Goal: Task Accomplishment & Management: Use online tool/utility

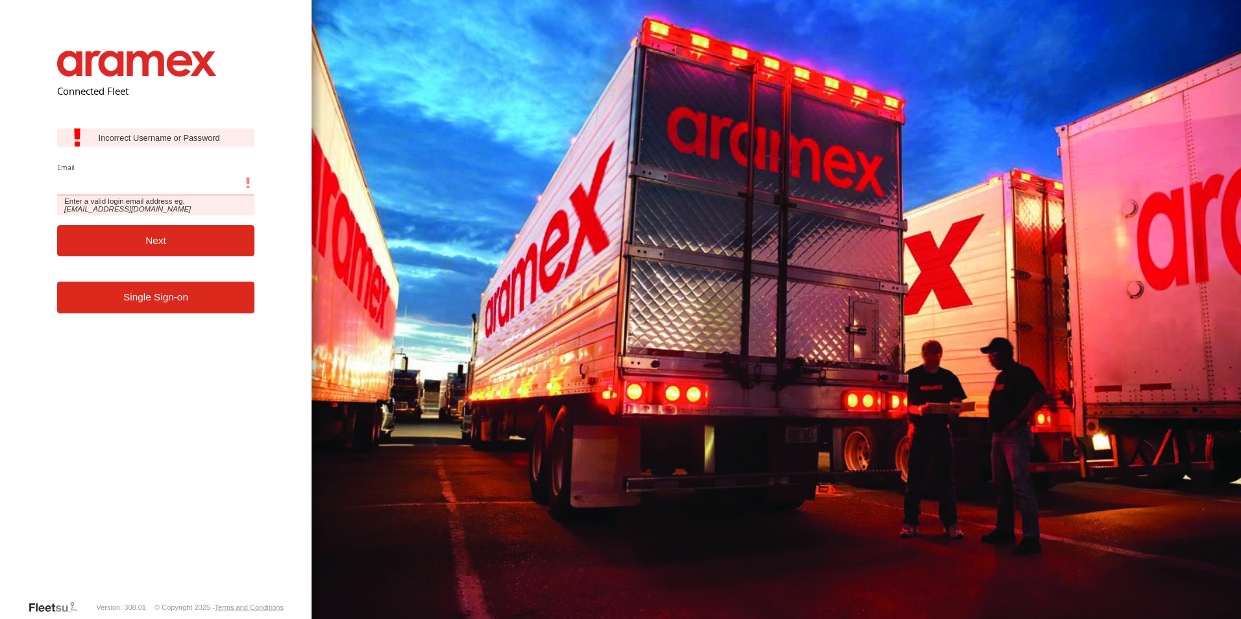
click at [147, 188] on input "Email" at bounding box center [156, 183] width 198 height 23
type input "**********"
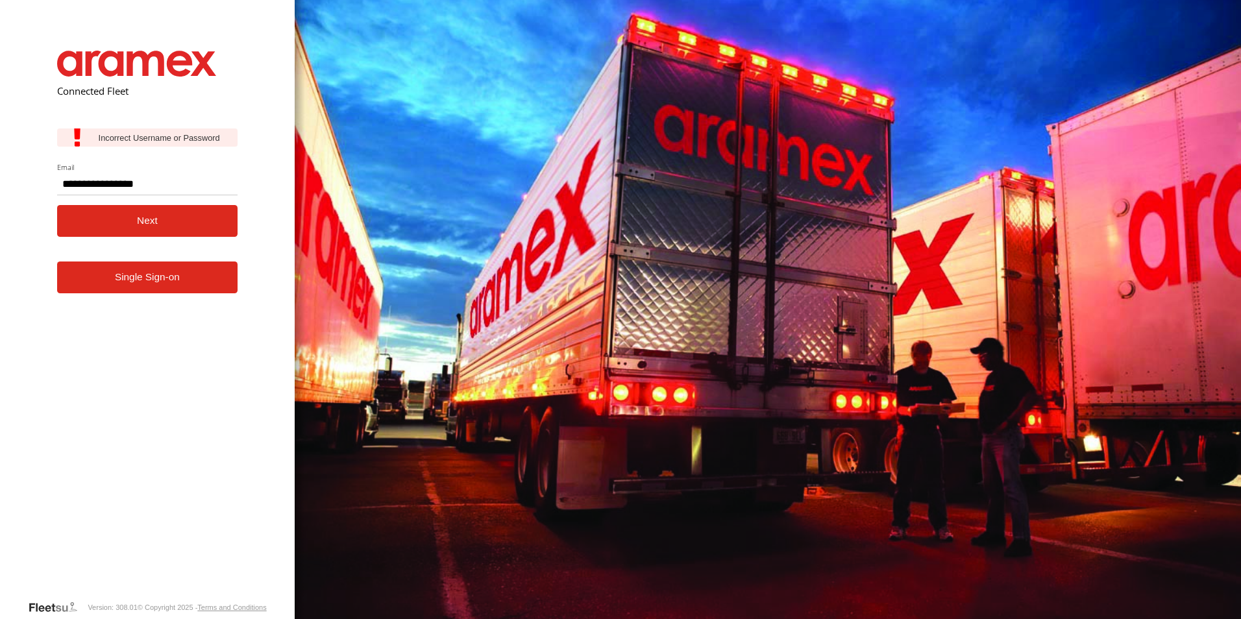
click at [169, 231] on button "Next" at bounding box center [147, 221] width 181 height 32
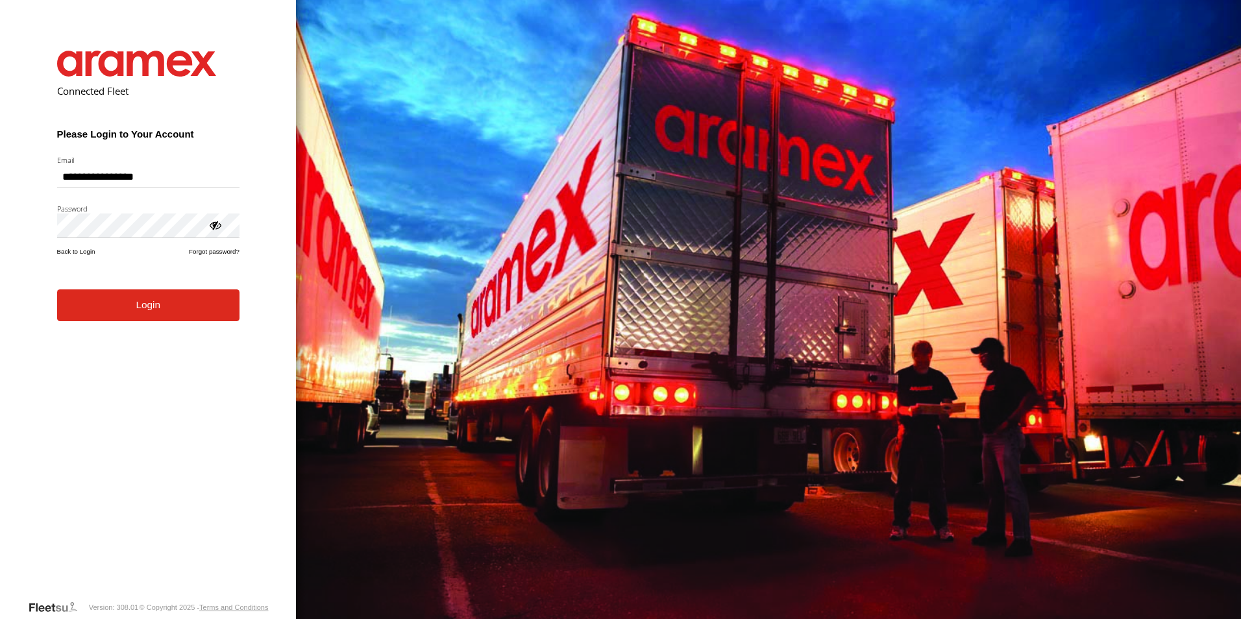
click at [151, 324] on form "**********" at bounding box center [148, 315] width 221 height 568
click at [130, 298] on button "Login" at bounding box center [148, 305] width 182 height 32
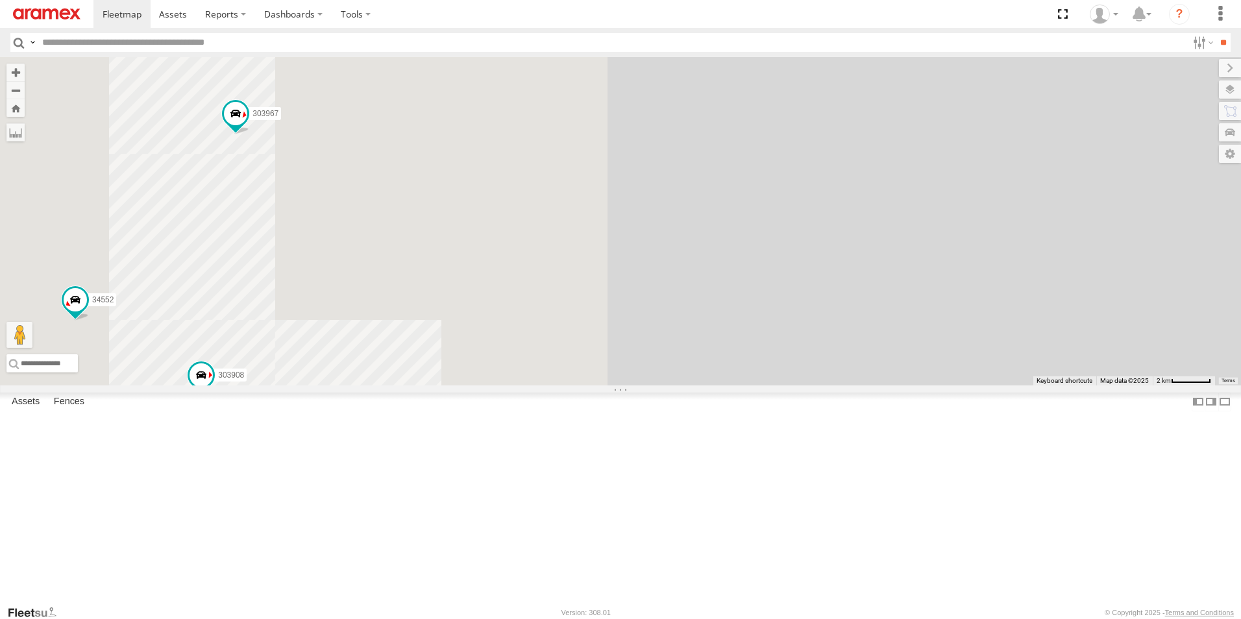
drag, startPoint x: 654, startPoint y: 365, endPoint x: 1139, endPoint y: 266, distance: 494.7
click at [1139, 266] on div "261268 263821 34552 303967 304072 302410 27141 303908 128715" at bounding box center [620, 221] width 1241 height 328
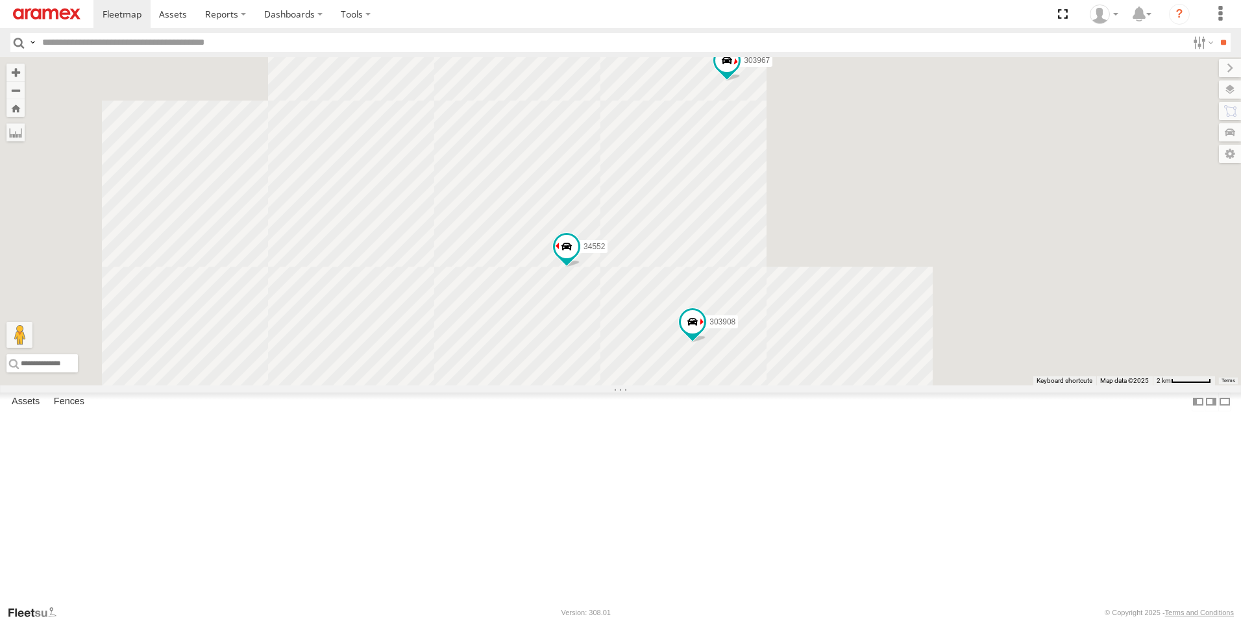
drag, startPoint x: 770, startPoint y: 358, endPoint x: 875, endPoint y: 314, distance: 114.3
click at [875, 314] on div "261268 263821 34552 303967 304072 302410 27141 303908 128715" at bounding box center [620, 221] width 1241 height 328
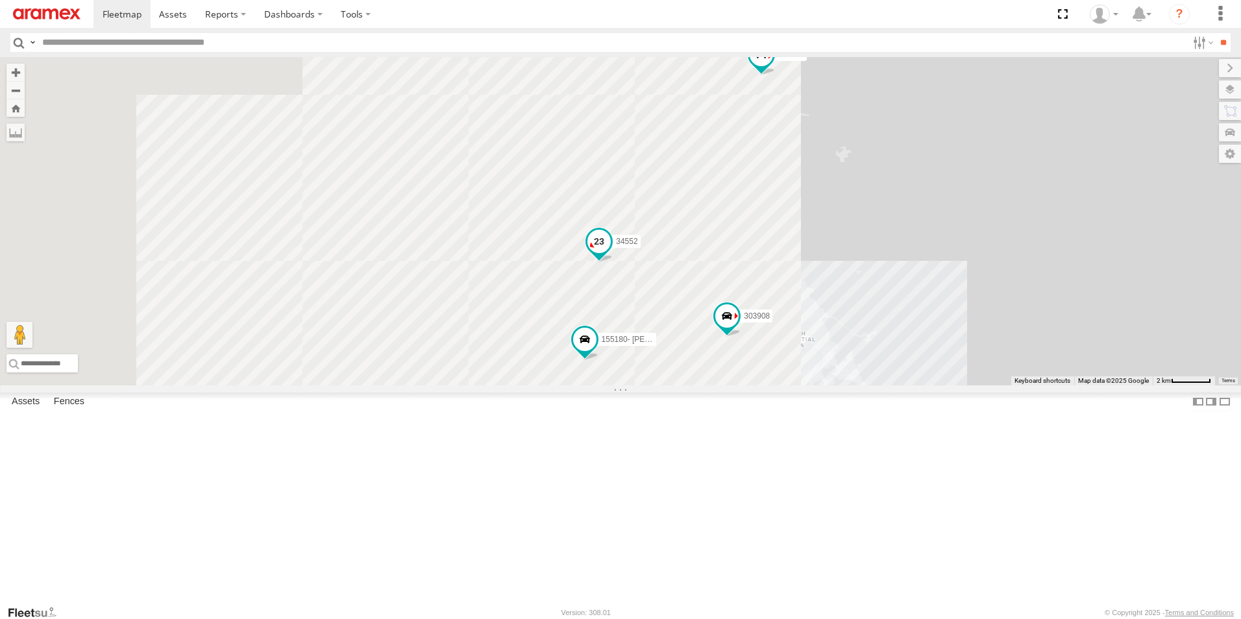
click at [611, 253] on span at bounding box center [598, 241] width 23 height 23
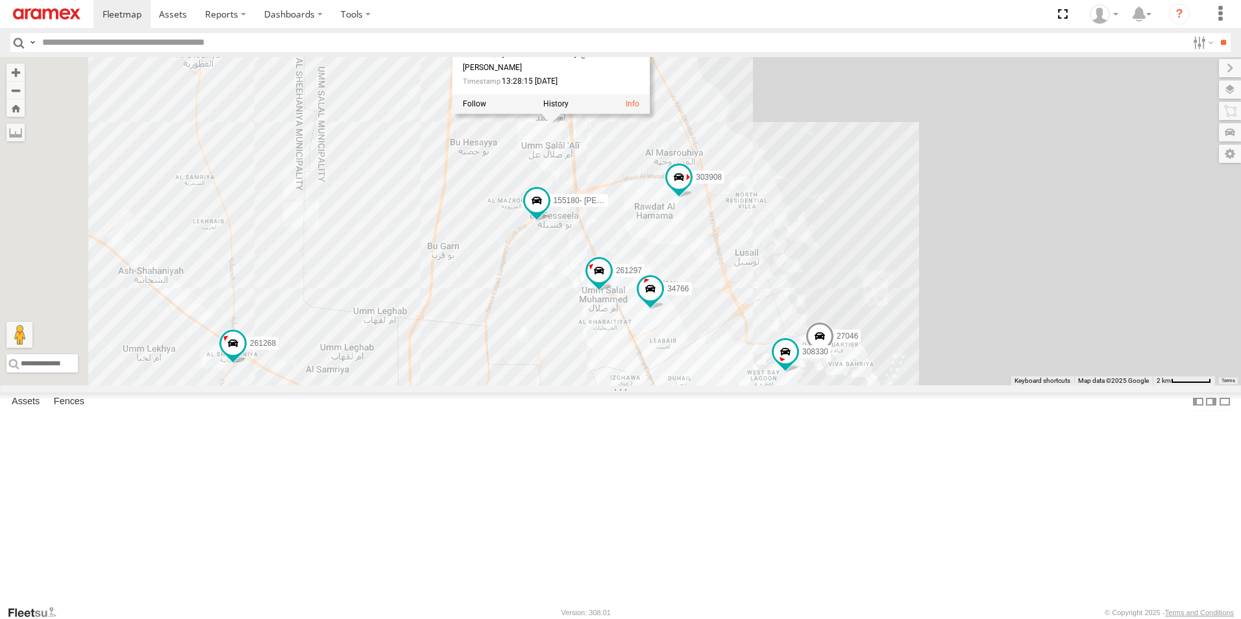
drag, startPoint x: 888, startPoint y: 320, endPoint x: 840, endPoint y: 179, distance: 148.8
click at [840, 179] on div "261268 263821 34552 303967 304072 302410 27141 303908 128715 261297 27046 30833…" at bounding box center [620, 221] width 1241 height 328
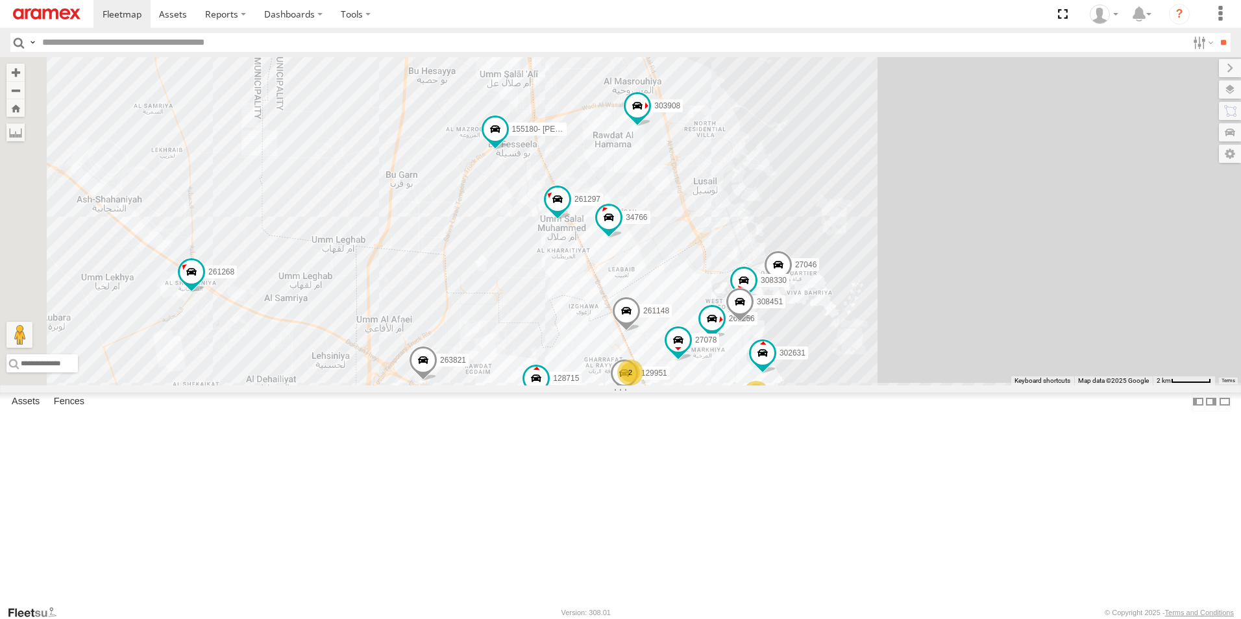
drag, startPoint x: 930, startPoint y: 348, endPoint x: 886, endPoint y: 263, distance: 96.6
click at [886, 263] on div "261268 263821 34552 303967 304072 302410 27141 303908 128715 261297 27046 30833…" at bounding box center [620, 221] width 1241 height 328
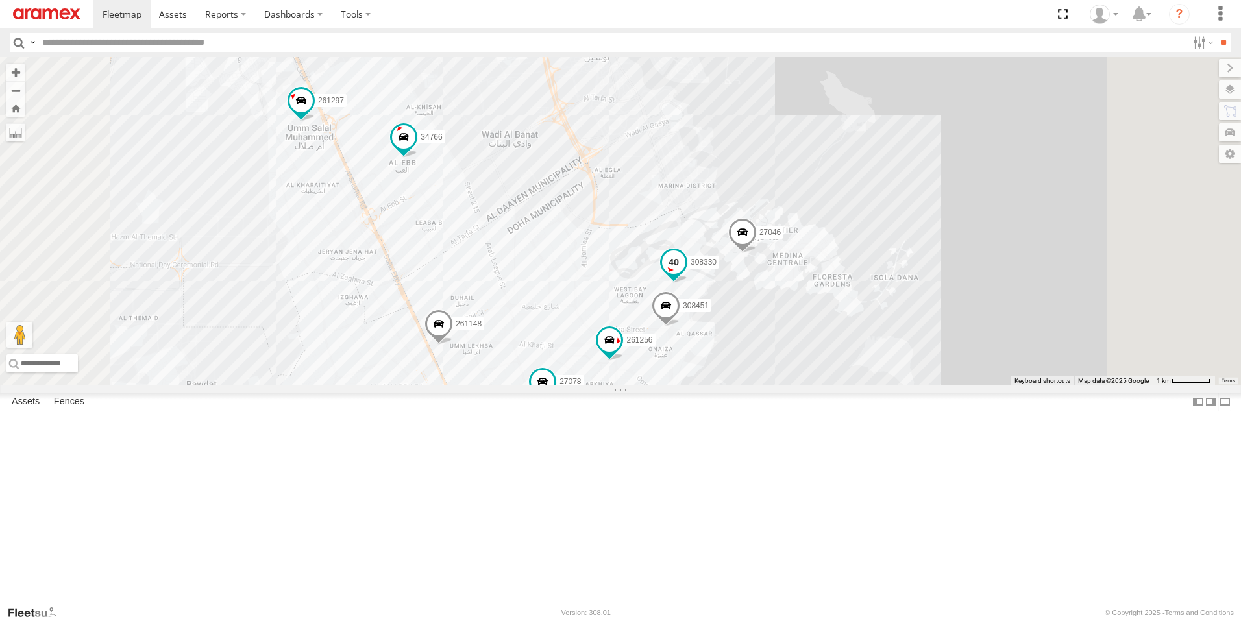
click at [685, 274] on span at bounding box center [673, 262] width 23 height 23
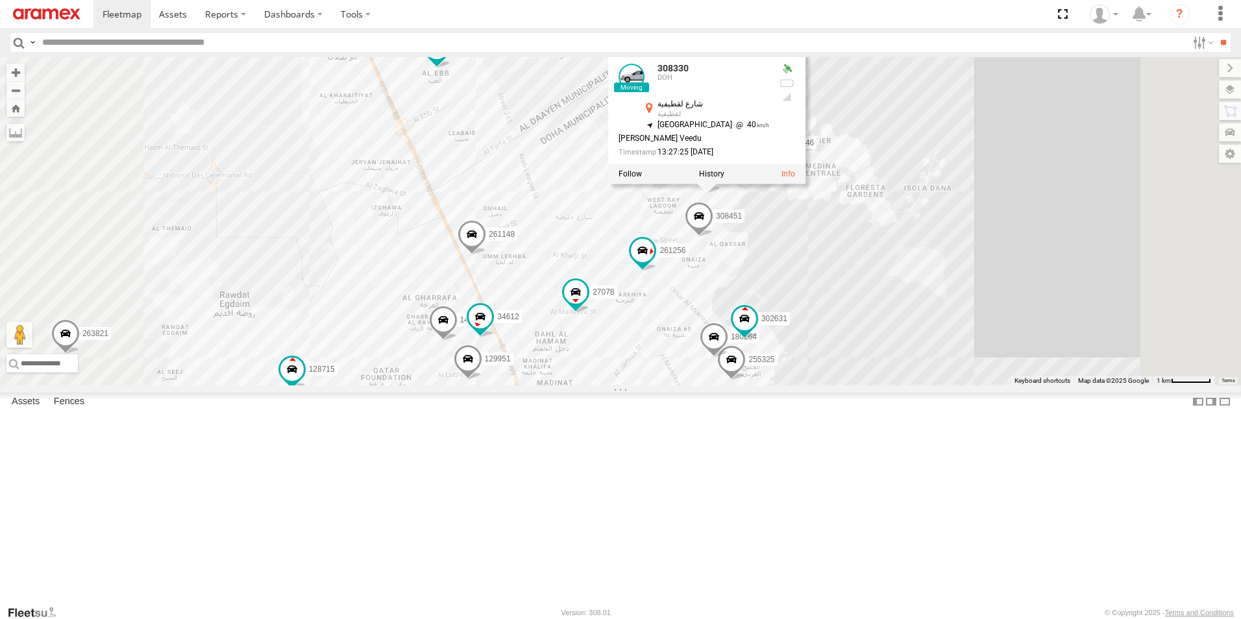
drag, startPoint x: 932, startPoint y: 446, endPoint x: 965, endPoint y: 354, distance: 98.5
click at [965, 354] on div "261268 263821 34552 303967 304072 302410 27141 303908 128715 261297 27046 30833…" at bounding box center [620, 221] width 1241 height 328
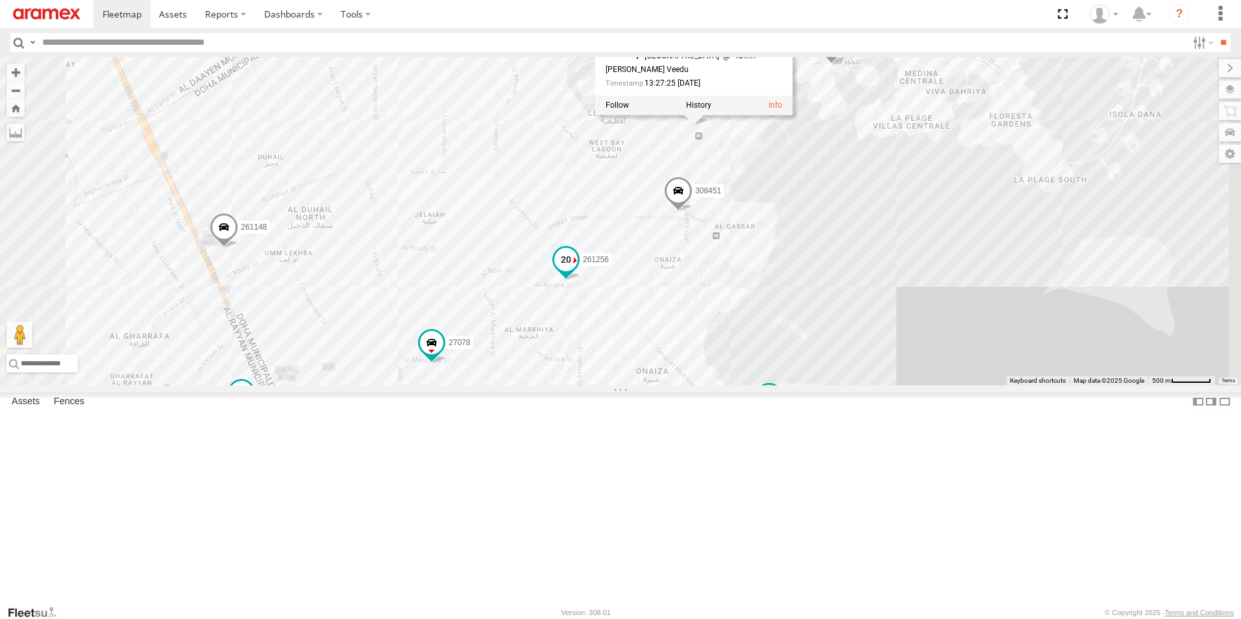
click at [577, 271] on span at bounding box center [565, 259] width 23 height 23
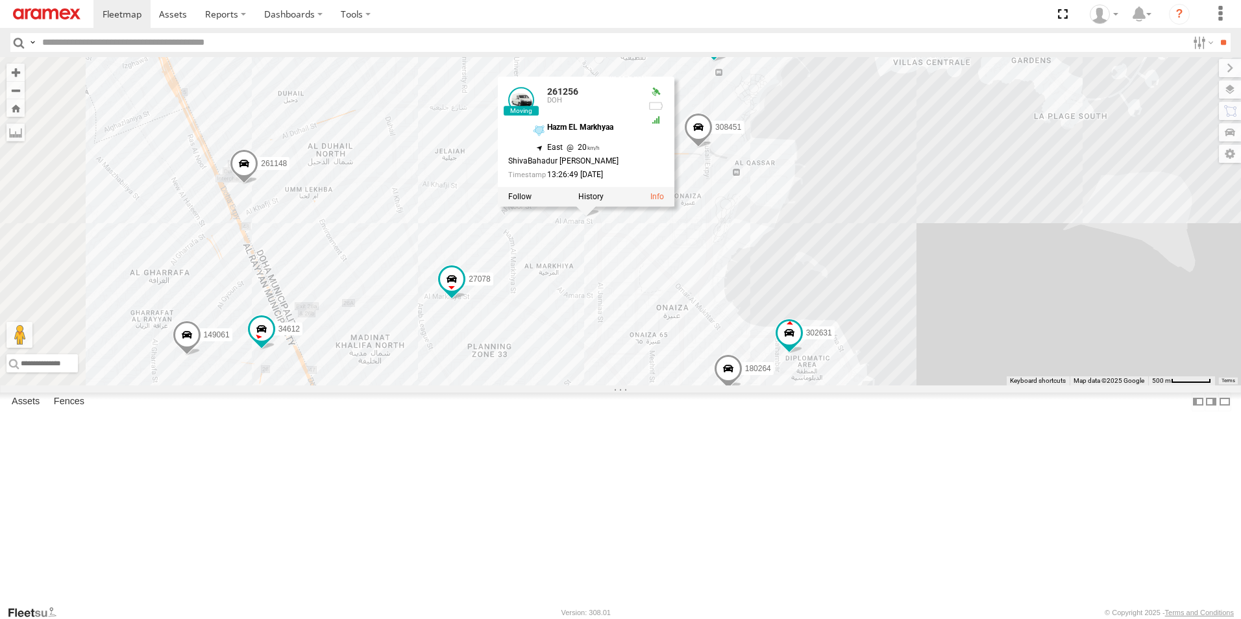
drag, startPoint x: 871, startPoint y: 397, endPoint x: 893, endPoint y: 330, distance: 70.2
click at [893, 330] on div "261268 263821 34552 303967 304072 302410 27141 303908 128715 261297 27046 30833…" at bounding box center [620, 221] width 1241 height 328
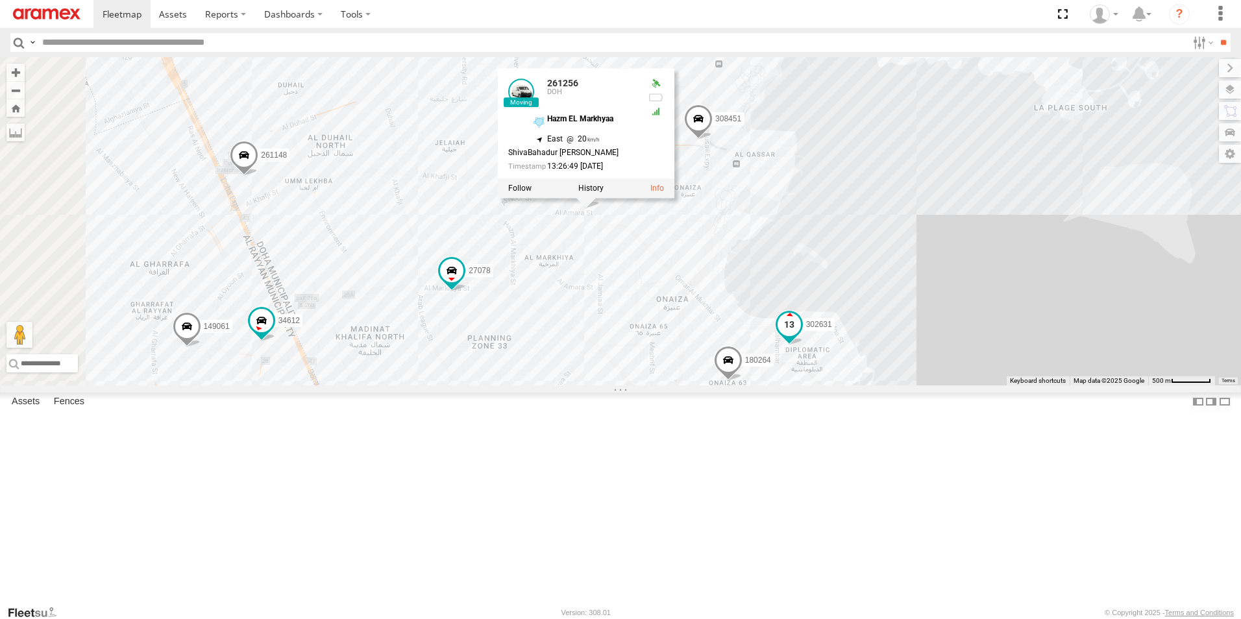
click at [801, 336] on span at bounding box center [788, 324] width 23 height 23
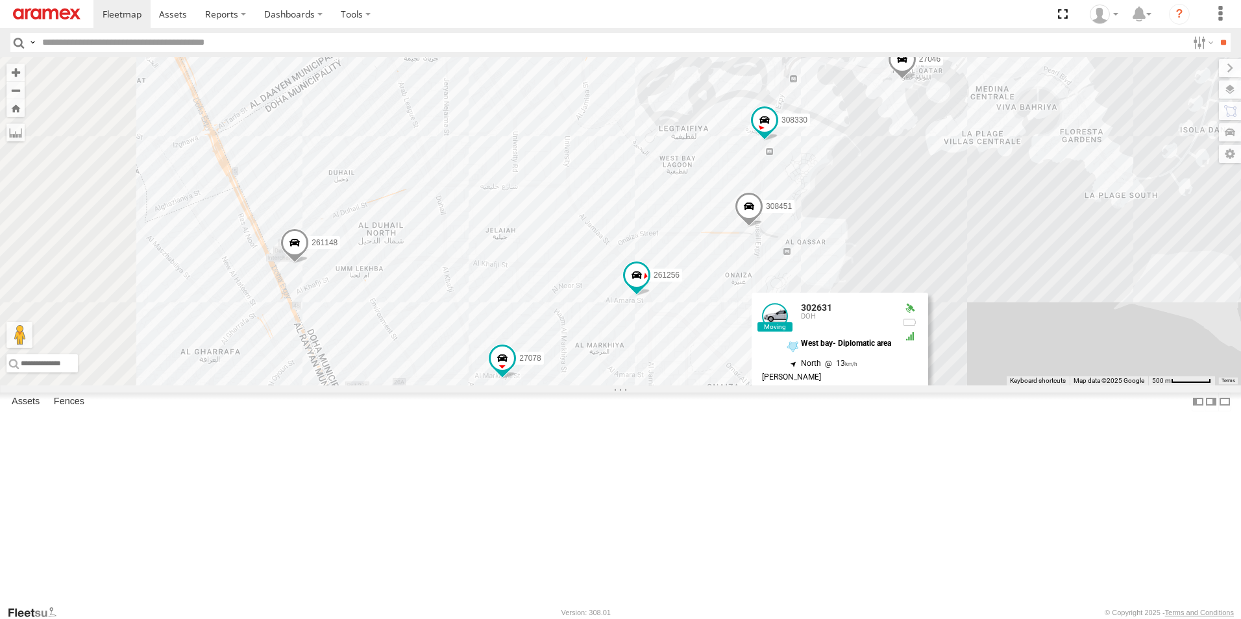
drag, startPoint x: 1098, startPoint y: 347, endPoint x: 1148, endPoint y: 437, distance: 103.1
click at [1148, 385] on div "261268 263821 34552 303967 304072 302410 27141 303908 128715 261297 27046 30833…" at bounding box center [620, 221] width 1241 height 328
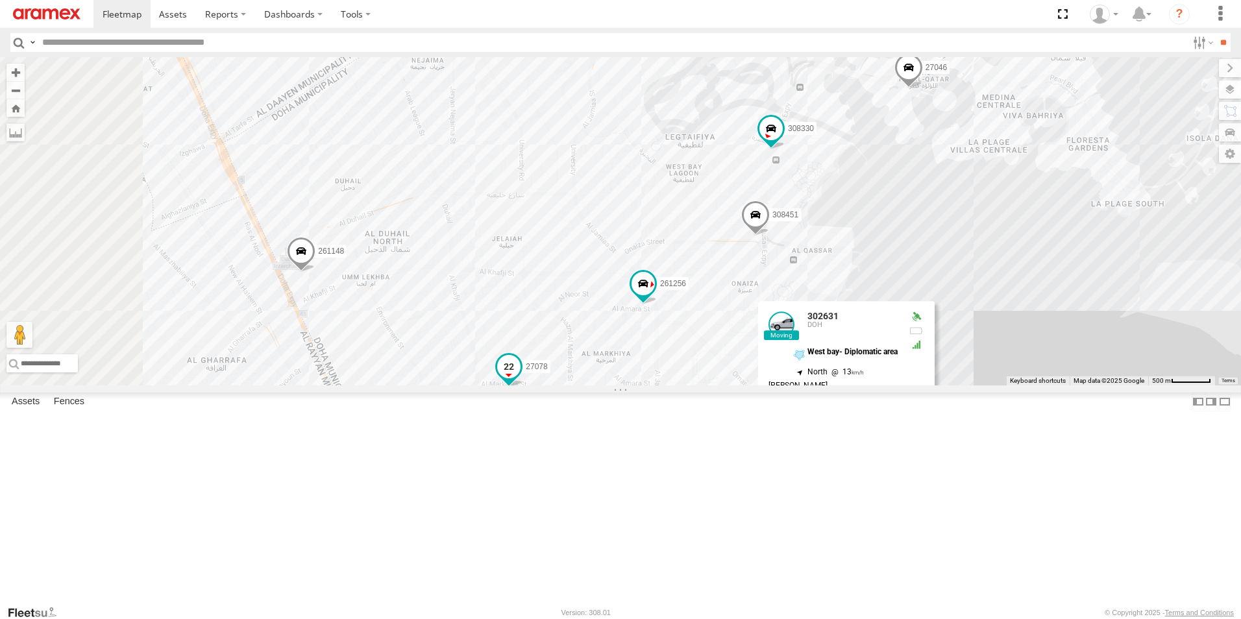
click at [520, 379] on span at bounding box center [508, 367] width 23 height 23
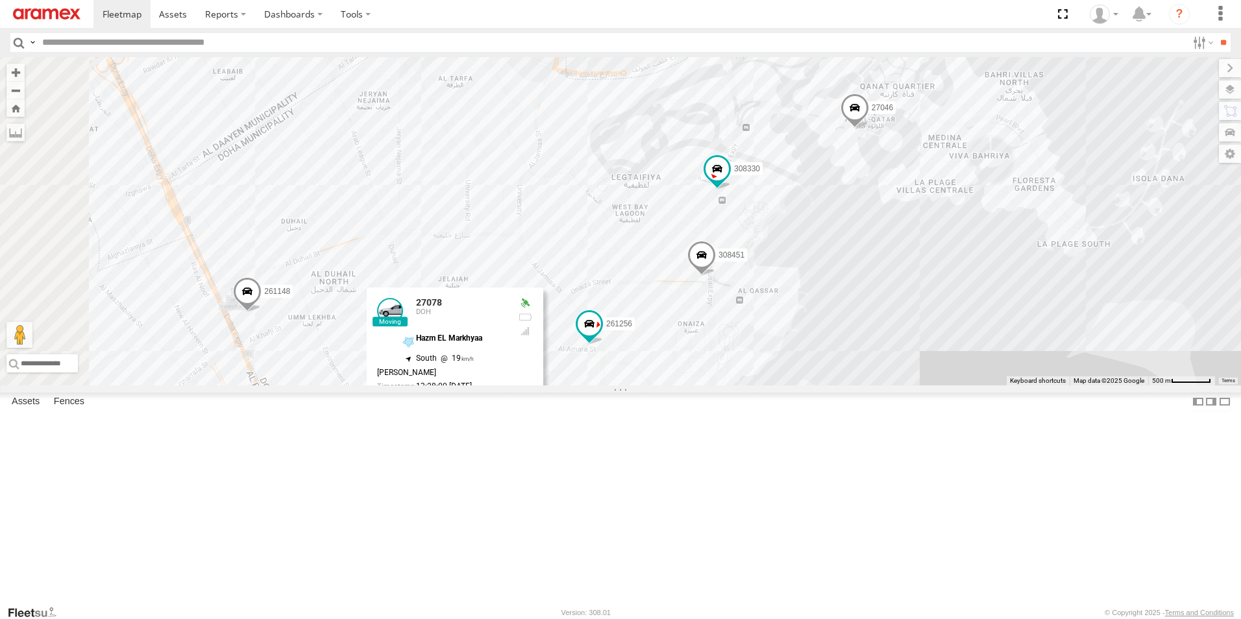
drag, startPoint x: 866, startPoint y: 437, endPoint x: 812, endPoint y: 479, distance: 68.0
click at [812, 385] on div "261268 263821 34552 303967 304072 302410 27141 303908 128715 261297 27046 30833…" at bounding box center [620, 221] width 1241 height 328
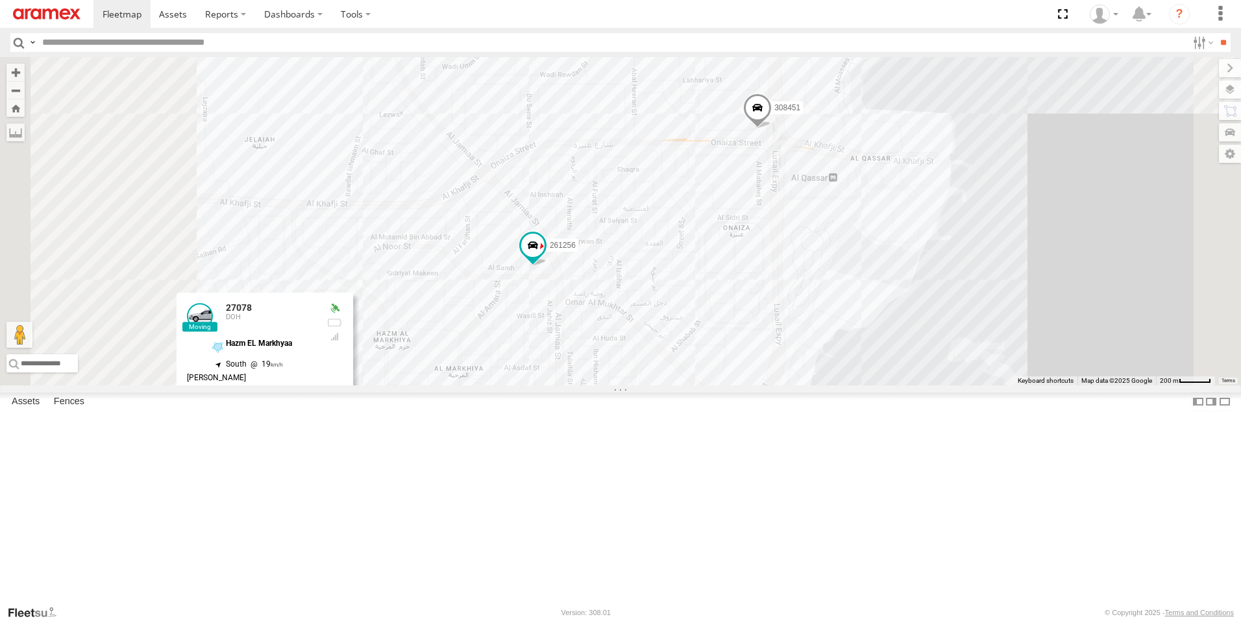
drag, startPoint x: 884, startPoint y: 371, endPoint x: 997, endPoint y: 184, distance: 218.3
click at [997, 184] on div "261268 263821 34552 303967 304072 302410 27141 303908 128715 261297 27046 30833…" at bounding box center [620, 221] width 1241 height 328
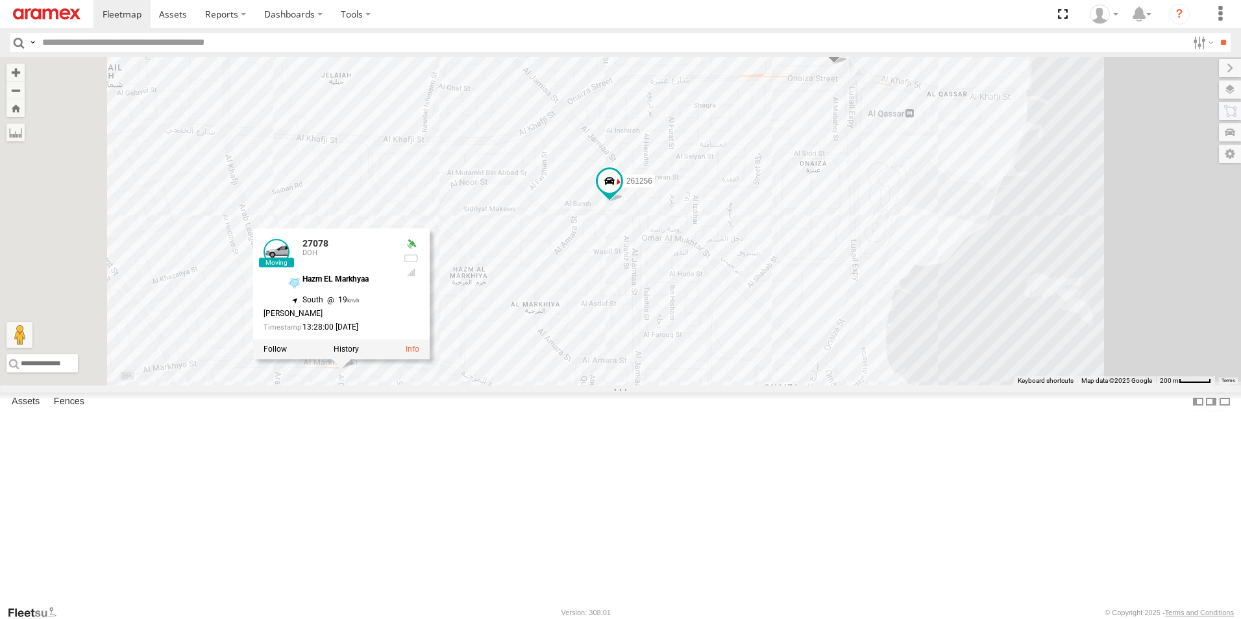
drag, startPoint x: 797, startPoint y: 431, endPoint x: 835, endPoint y: 396, distance: 51.9
click at [835, 385] on div "261268 263821 34552 303967 304072 302410 27141 303908 128715 261297 27046 30833…" at bounding box center [620, 221] width 1241 height 328
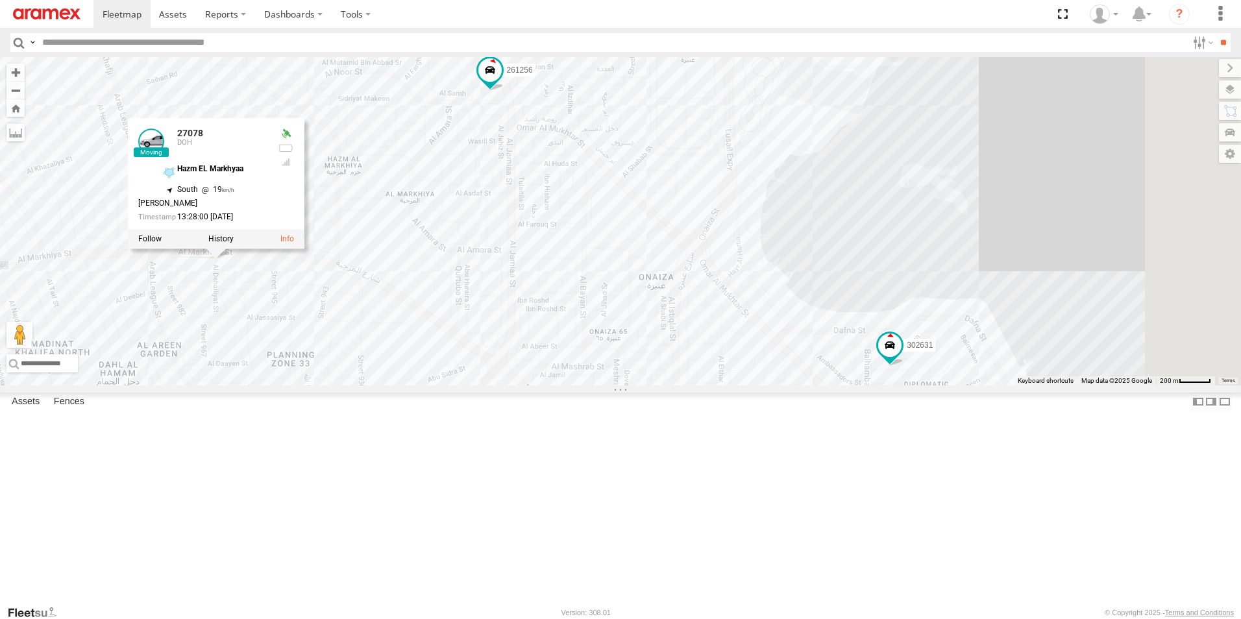
drag, startPoint x: 882, startPoint y: 452, endPoint x: 753, endPoint y: 339, distance: 171.5
click at [753, 339] on div "261268 263821 34552 303967 304072 302410 27141 303908 128715 261297 27046 30833…" at bounding box center [620, 221] width 1241 height 328
click at [901, 357] on span at bounding box center [889, 345] width 23 height 23
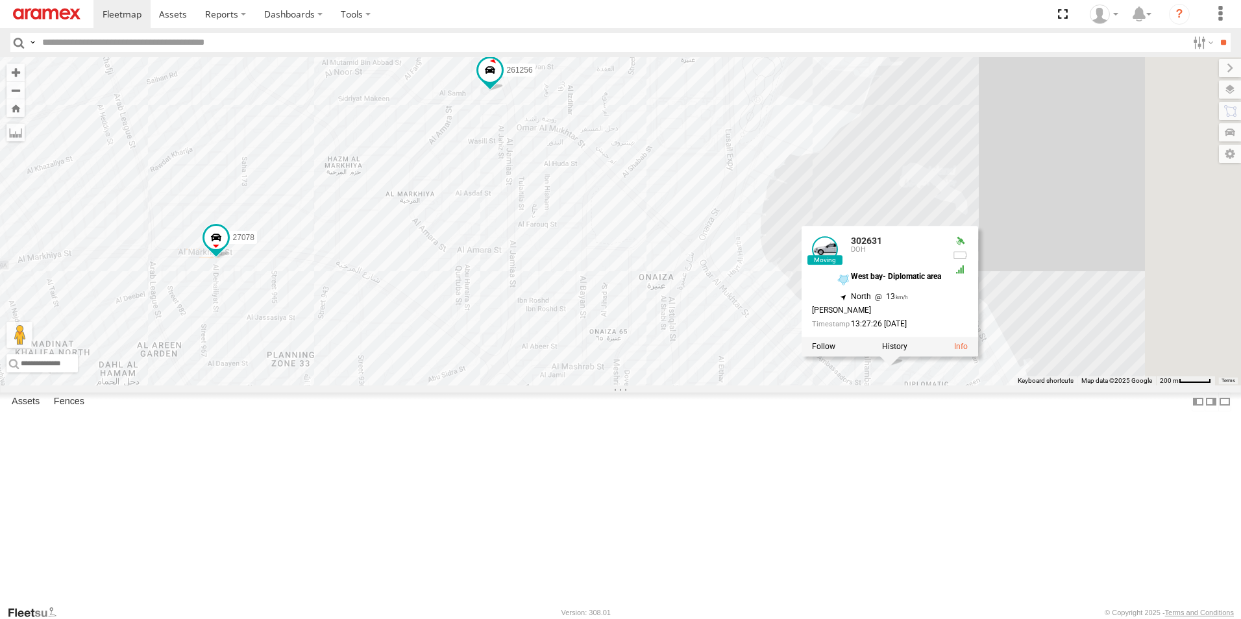
drag, startPoint x: 827, startPoint y: 402, endPoint x: 880, endPoint y: 509, distance: 119.6
click at [880, 385] on div "261268 263821 34552 303967 304072 302410 27141 303908 128715 261297 27046 30833…" at bounding box center [620, 221] width 1241 height 328
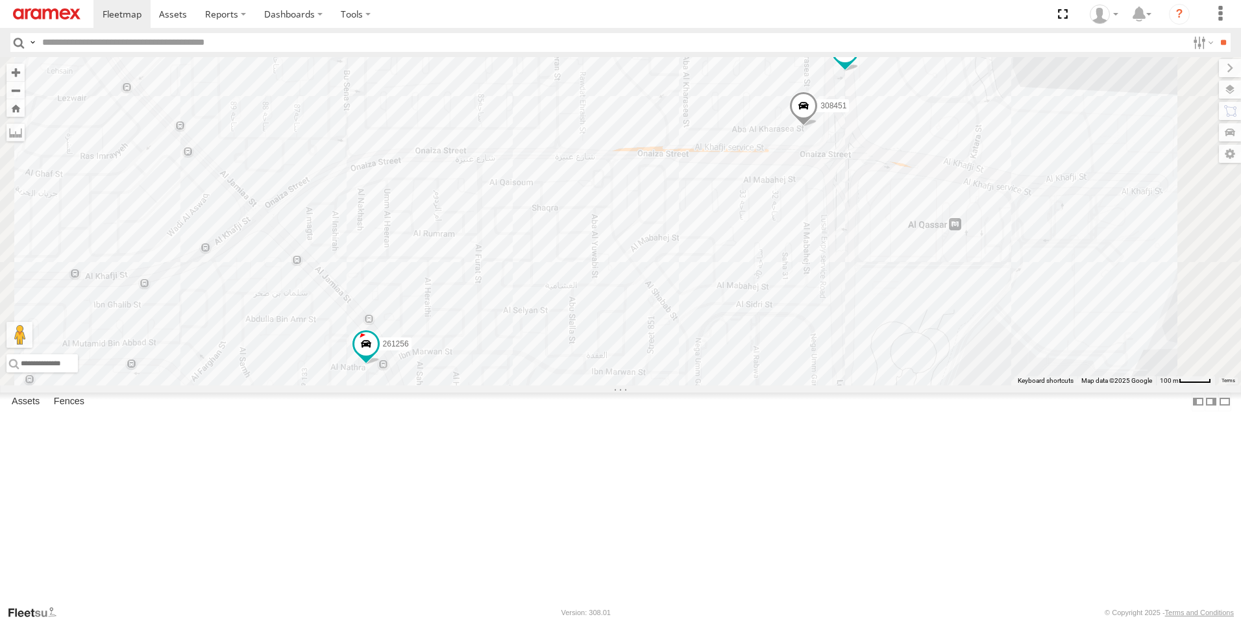
drag, startPoint x: 942, startPoint y: 313, endPoint x: 886, endPoint y: 395, distance: 99.9
click at [886, 385] on div "261268 263821 34552 303967 304072 302410 27141 303908 128715 261297 27046 34766…" at bounding box center [620, 221] width 1241 height 328
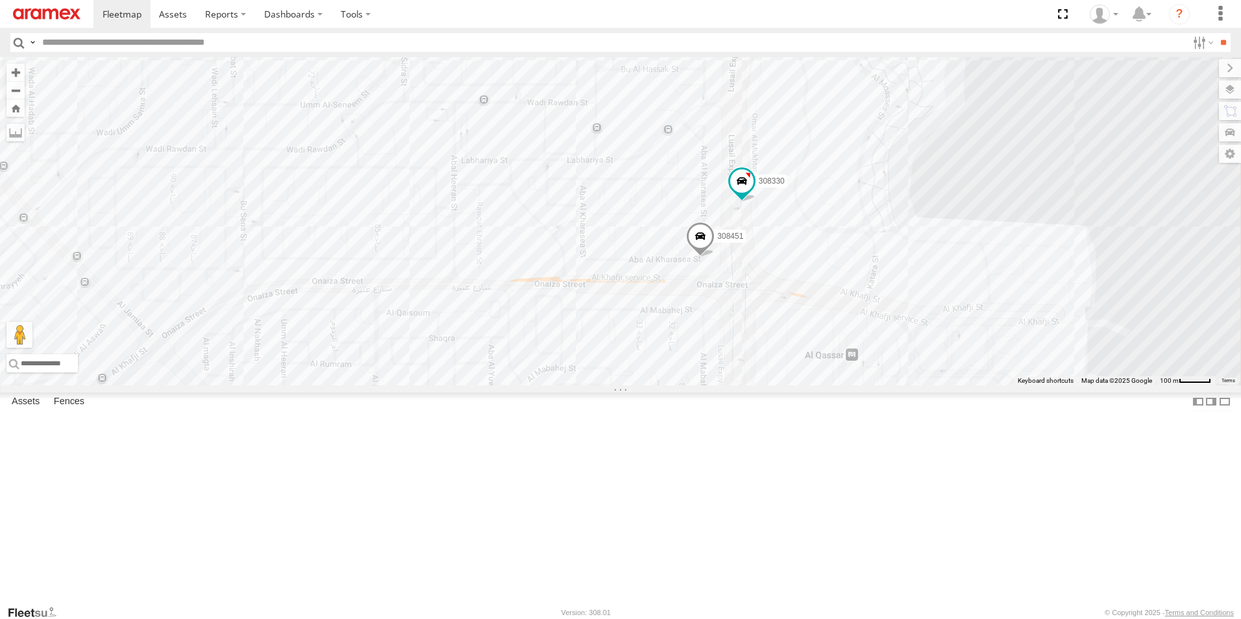
click at [714, 257] on span at bounding box center [700, 239] width 29 height 35
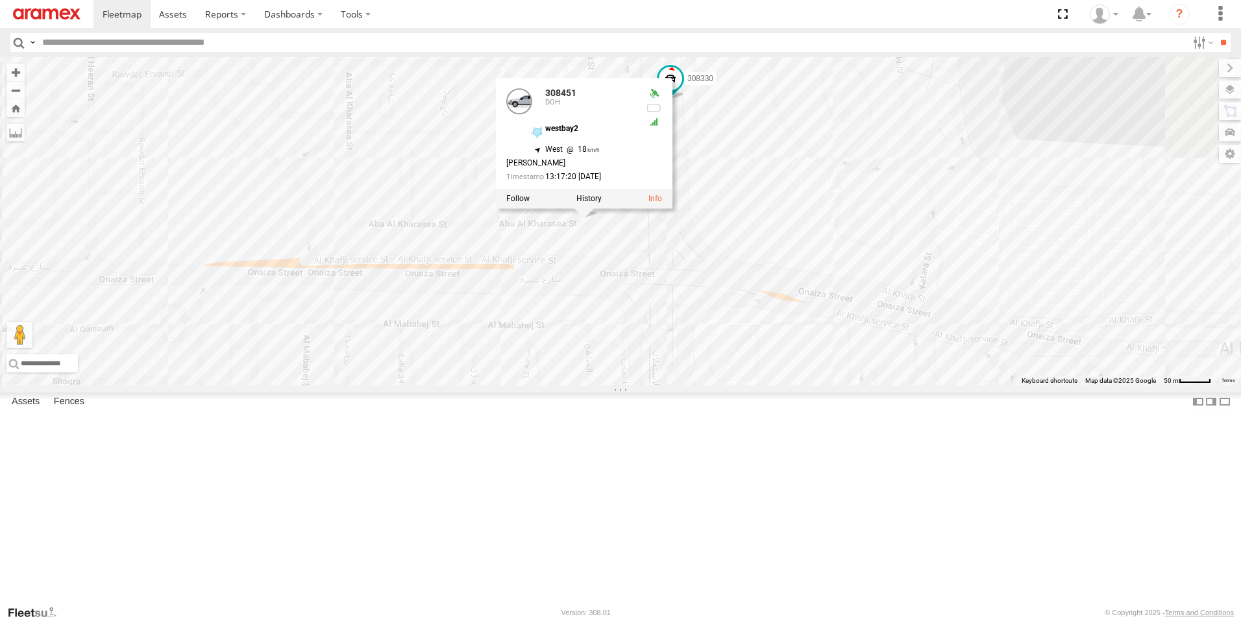
click at [889, 348] on div "261268 263821 34552 303967 304072 302410 27141 303908 128715 261297 27046 34766…" at bounding box center [620, 221] width 1241 height 328
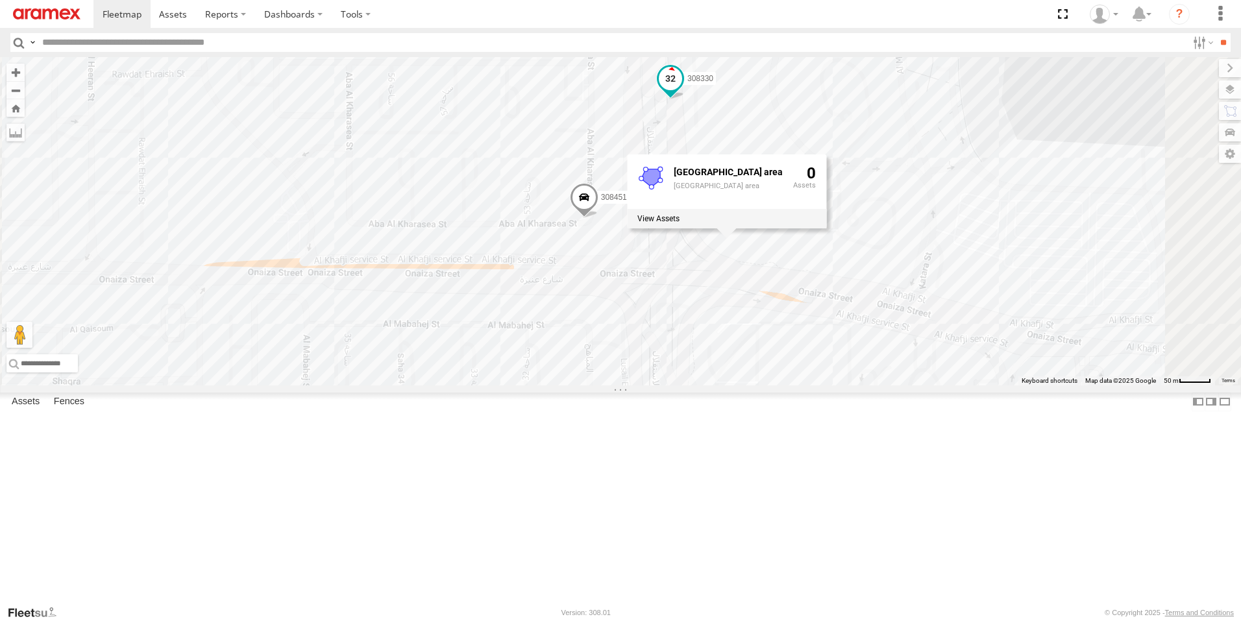
click at [682, 90] on span at bounding box center [670, 78] width 23 height 23
click at [829, 254] on div "261268 263821 34552 303967 304072 302410 27141 303908 128715 261297 27046 34766…" at bounding box center [620, 221] width 1241 height 328
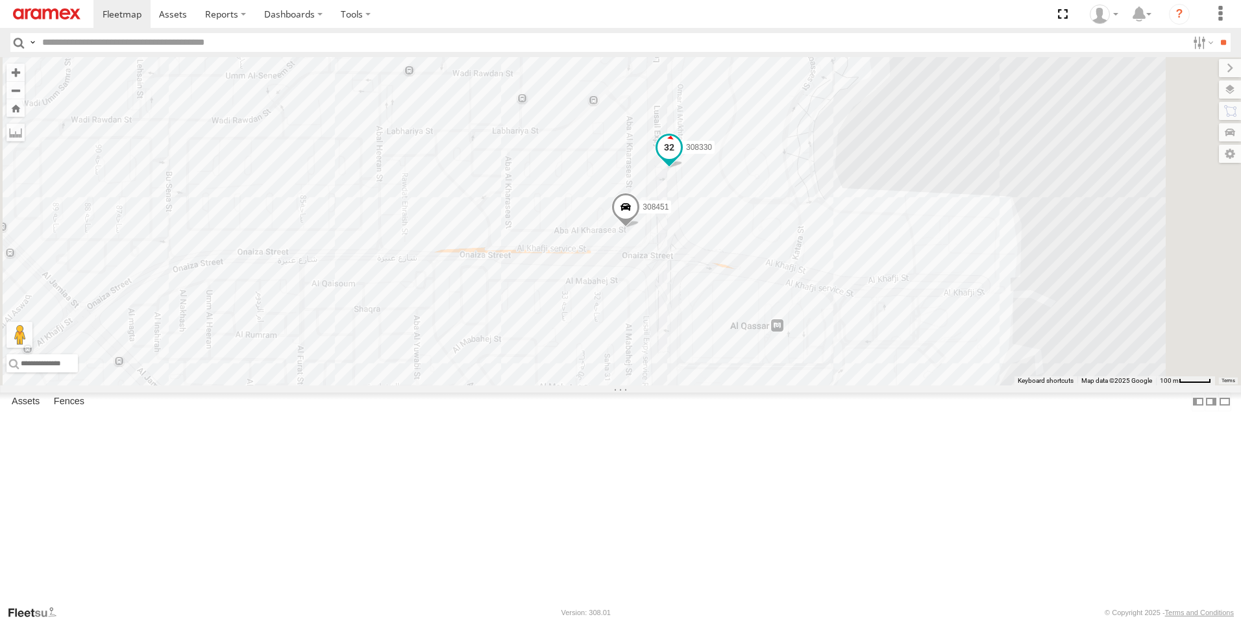
click at [683, 168] on div "308330" at bounding box center [669, 150] width 29 height 35
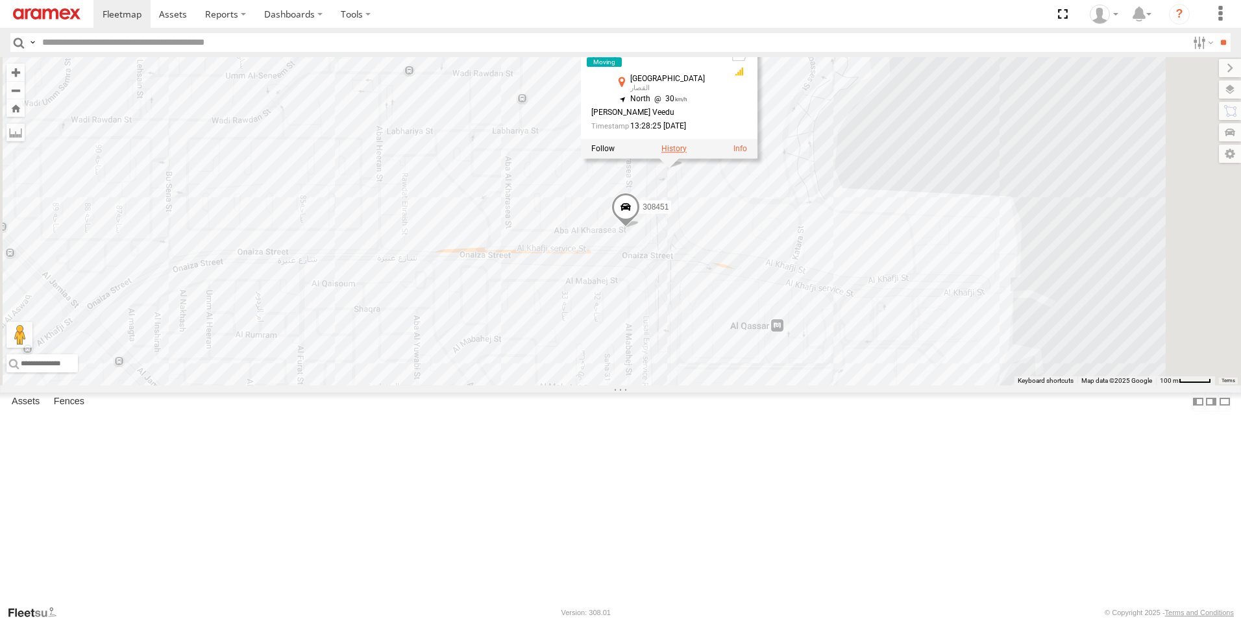
click at [686, 153] on label at bounding box center [673, 148] width 25 height 9
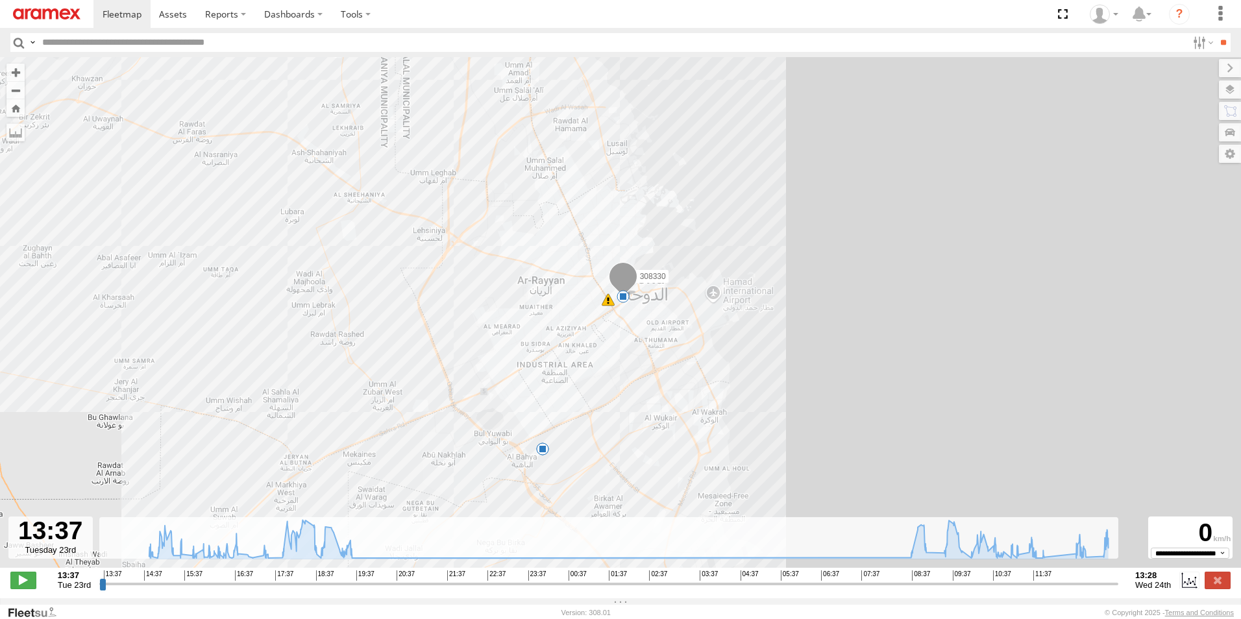
click at [1031, 590] on input "range" at bounding box center [608, 583] width 1019 height 12
drag, startPoint x: 1031, startPoint y: 592, endPoint x: 1049, endPoint y: 592, distance: 17.5
click at [1049, 590] on input "range" at bounding box center [608, 583] width 1019 height 12
click at [16, 585] on span at bounding box center [23, 580] width 26 height 17
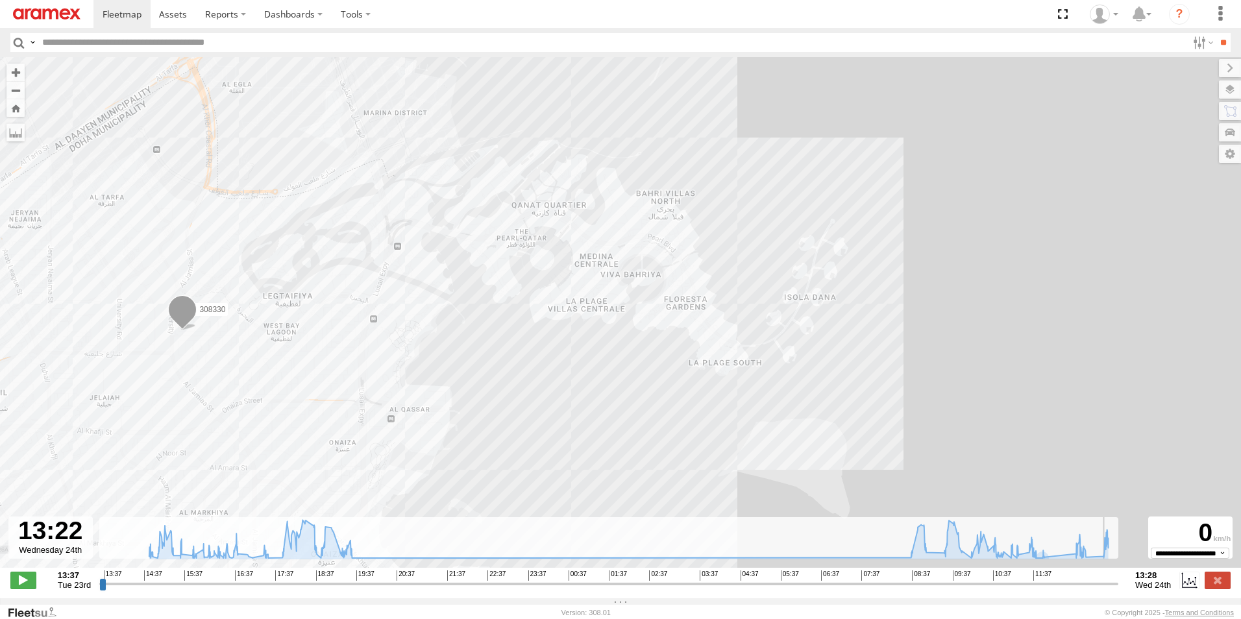
drag, startPoint x: 1053, startPoint y: 590, endPoint x: 1110, endPoint y: 589, distance: 56.5
type input "**********"
click at [1110, 589] on input "range" at bounding box center [608, 583] width 1019 height 12
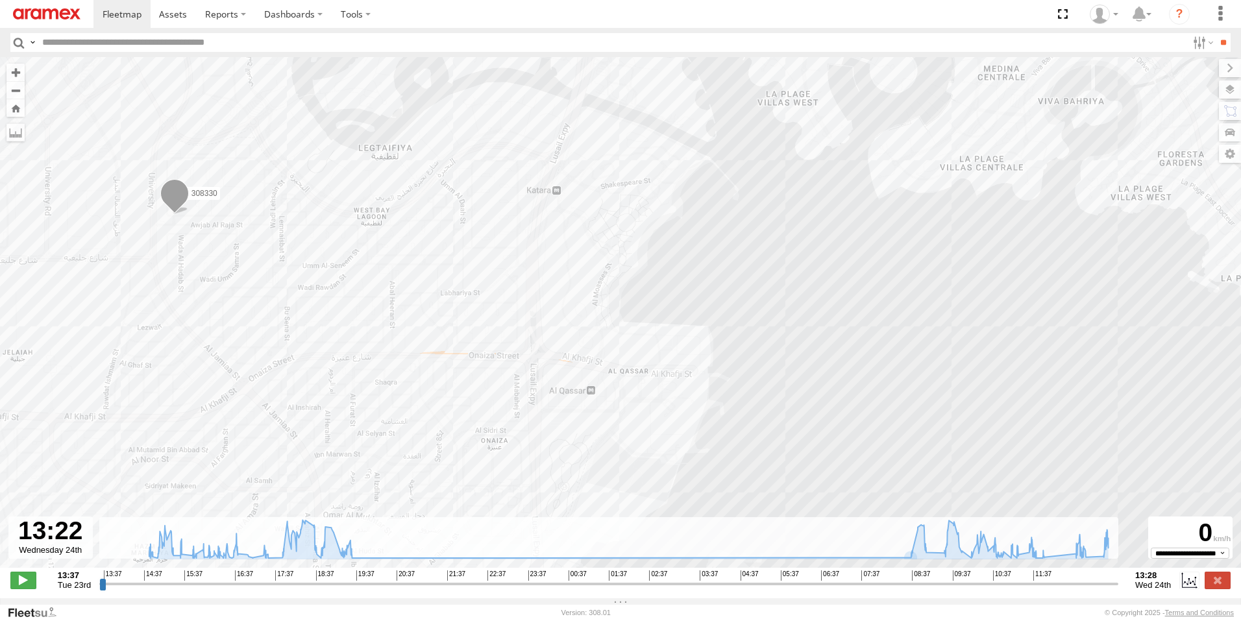
drag, startPoint x: 671, startPoint y: 439, endPoint x: 791, endPoint y: 437, distance: 120.0
click at [894, 468] on div "308330 19:30 Tue 09:11 Wed 09:19 Wed 09:54 Wed" at bounding box center [620, 319] width 1241 height 524
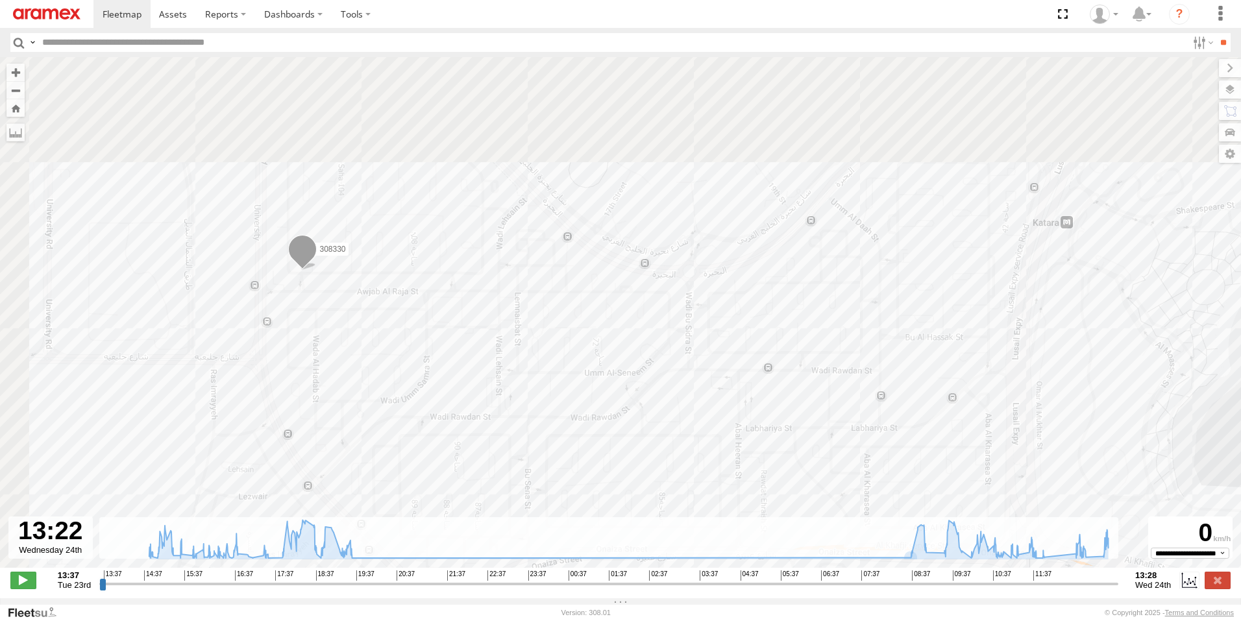
drag, startPoint x: 315, startPoint y: 328, endPoint x: 401, endPoint y: 396, distance: 109.4
click at [403, 399] on div "308330 19:30 Tue 09:11 Wed 09:19 Wed 09:54 Wed" at bounding box center [620, 319] width 1241 height 524
drag, startPoint x: 361, startPoint y: 389, endPoint x: 386, endPoint y: 442, distance: 58.3
click at [386, 442] on div "308330 19:30 Tue 09:11 Wed 09:19 Wed 09:54 Wed" at bounding box center [620, 319] width 1241 height 524
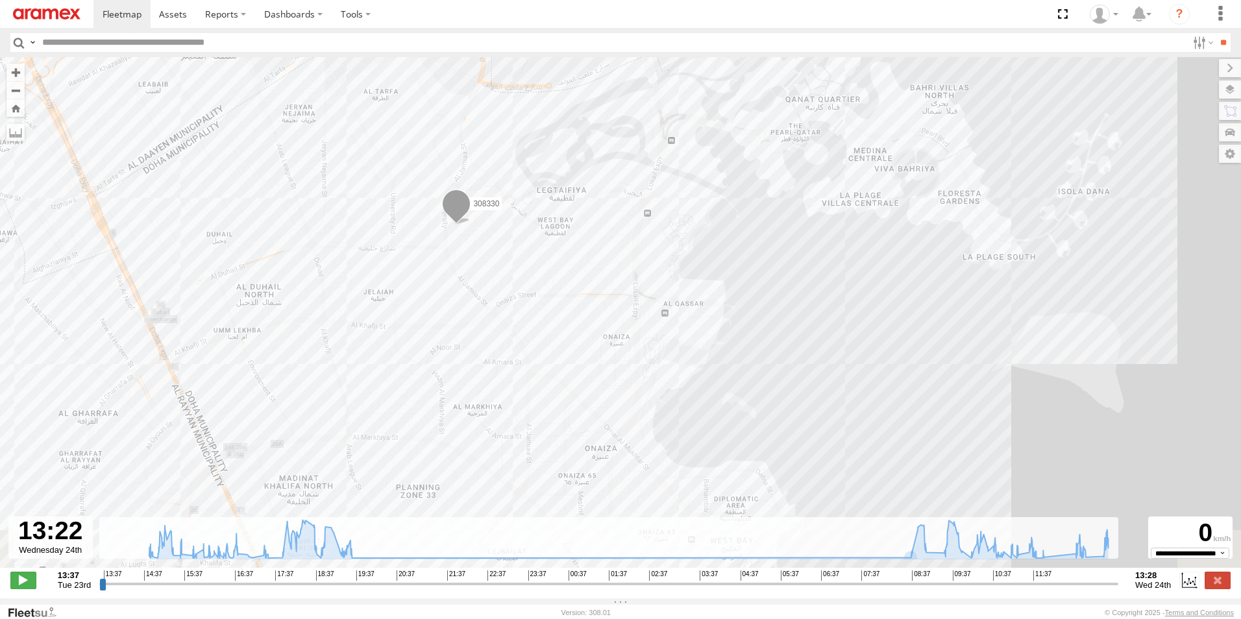
drag, startPoint x: 485, startPoint y: 392, endPoint x: 478, endPoint y: 255, distance: 137.1
click at [489, 215] on div "308330 19:30 Tue 09:11 Wed 09:19 Wed 09:54 Wed" at bounding box center [620, 319] width 1241 height 524
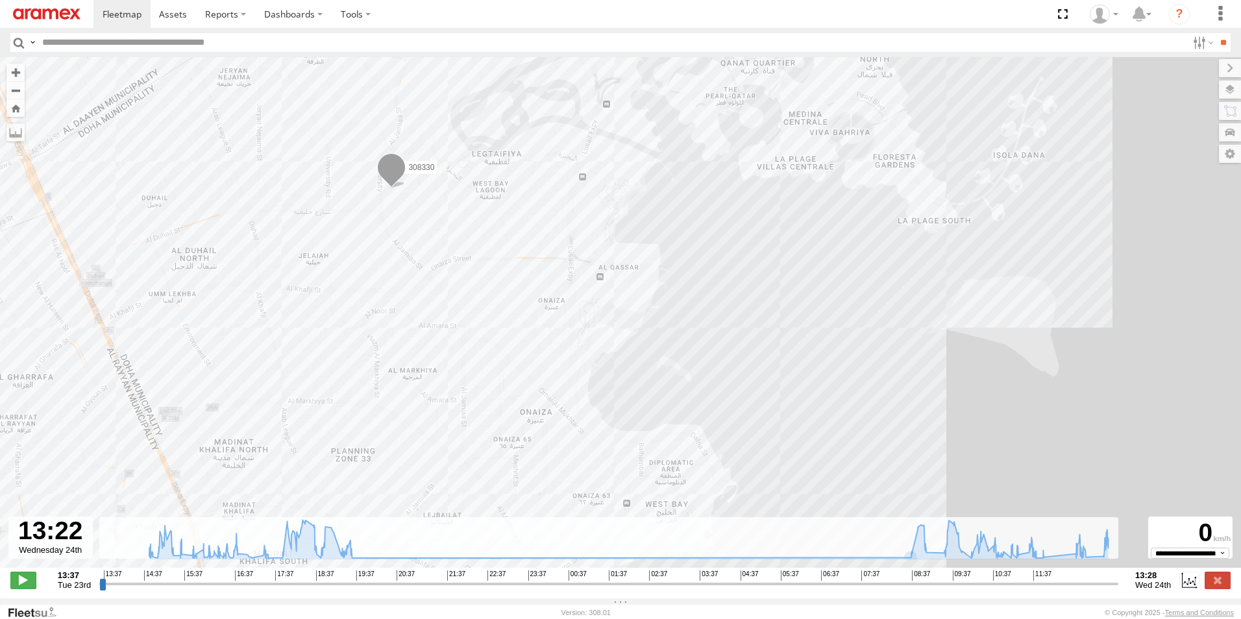
drag, startPoint x: 490, startPoint y: 380, endPoint x: 425, endPoint y: 362, distance: 67.4
click at [425, 362] on div "308330 19:30 Tue 09:11 Wed 09:19 Wed 09:54 Wed" at bounding box center [620, 319] width 1241 height 524
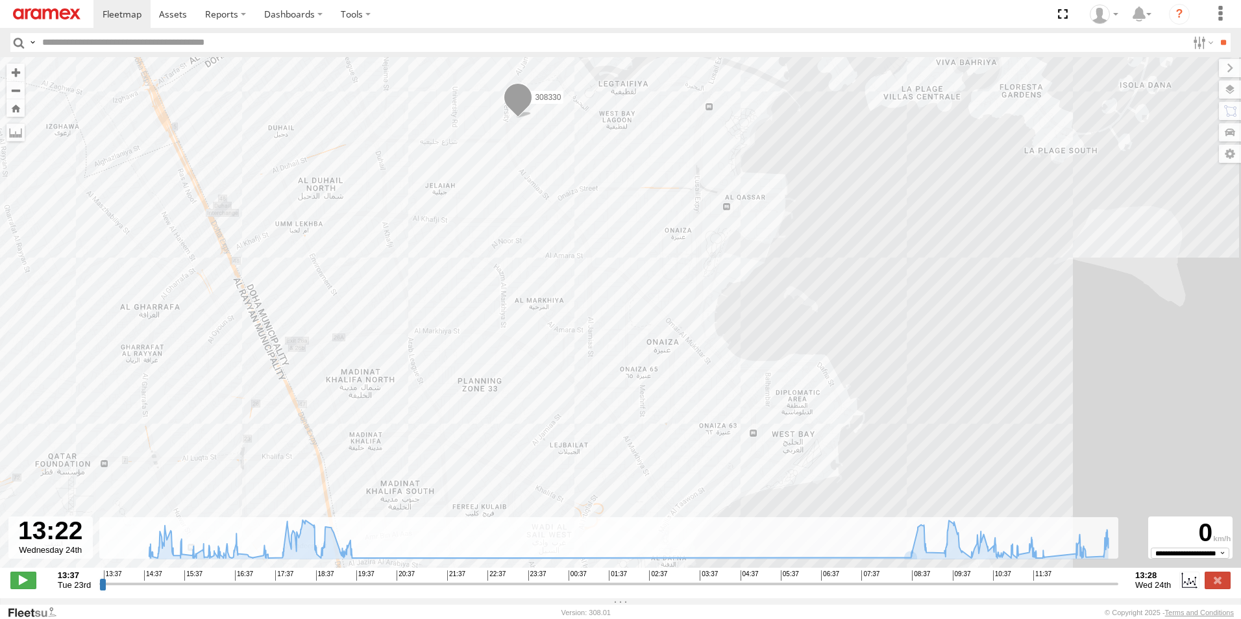
drag, startPoint x: 611, startPoint y: 240, endPoint x: 641, endPoint y: 226, distance: 33.1
click at [641, 226] on div "308330 19:30 Tue 09:11 Wed 09:19 Wed 09:54 Wed" at bounding box center [620, 319] width 1241 height 524
click at [515, 97] on span at bounding box center [518, 101] width 29 height 35
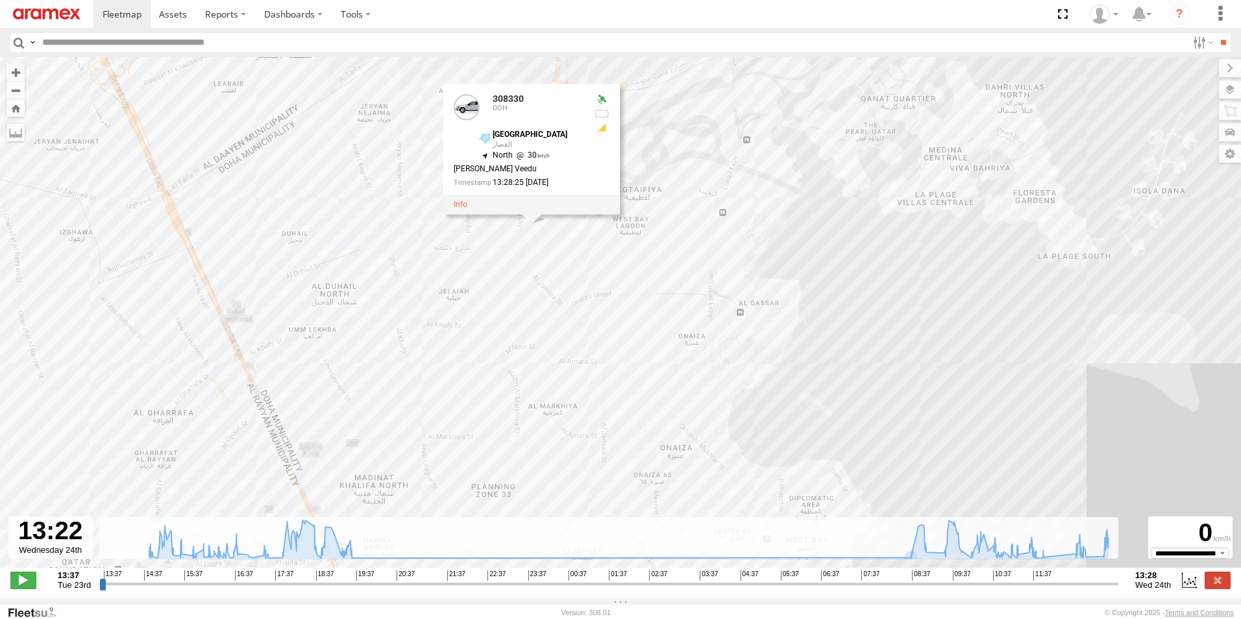
drag, startPoint x: 527, startPoint y: 186, endPoint x: 542, endPoint y: 296, distance: 110.7
click at [542, 296] on div "308330 19:30 Tue 09:11 Wed 09:19 Wed 09:54 Wed 308330 DOH شارع لوسيل القصار 25.…" at bounding box center [620, 319] width 1241 height 524
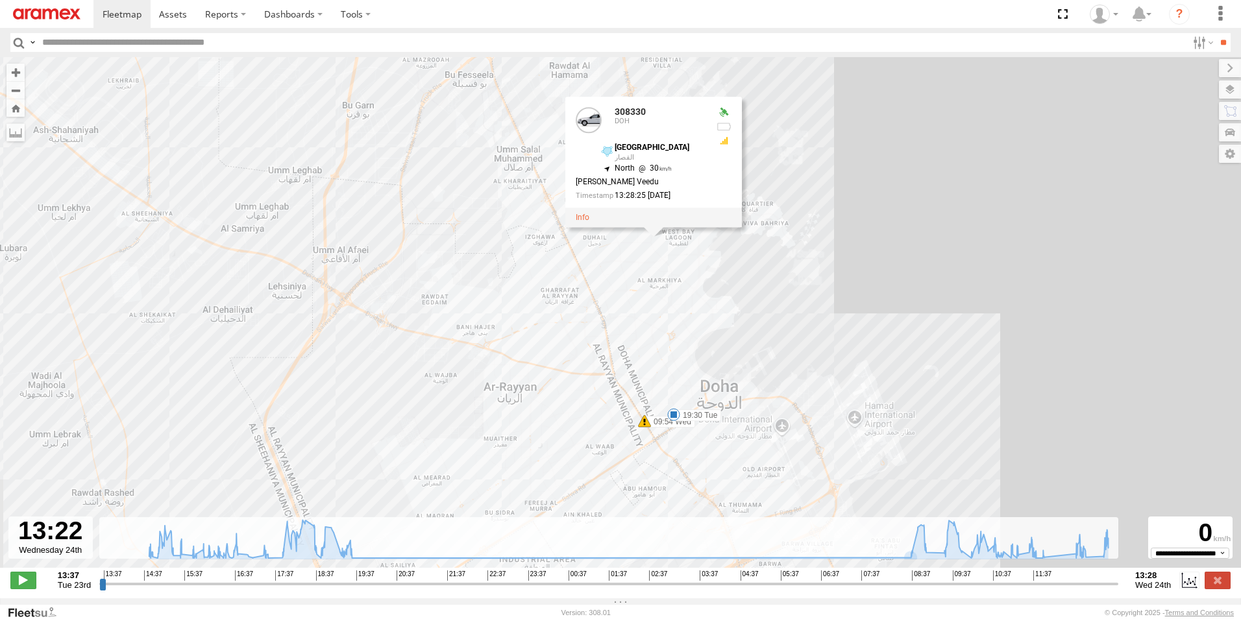
drag, startPoint x: 760, startPoint y: 276, endPoint x: 759, endPoint y: 269, distance: 7.8
click at [759, 269] on div "308330 19:30 Tue 09:11 Wed 09:19 Wed 09:54 Wed 308330 DOH شارع لوسيل القصار 25.…" at bounding box center [620, 319] width 1241 height 524
click at [760, 269] on div "308330 19:30 Tue 09:11 Wed 09:19 Wed 09:54 Wed 308330 DOH شارع لوسيل القصار 25.…" at bounding box center [620, 319] width 1241 height 524
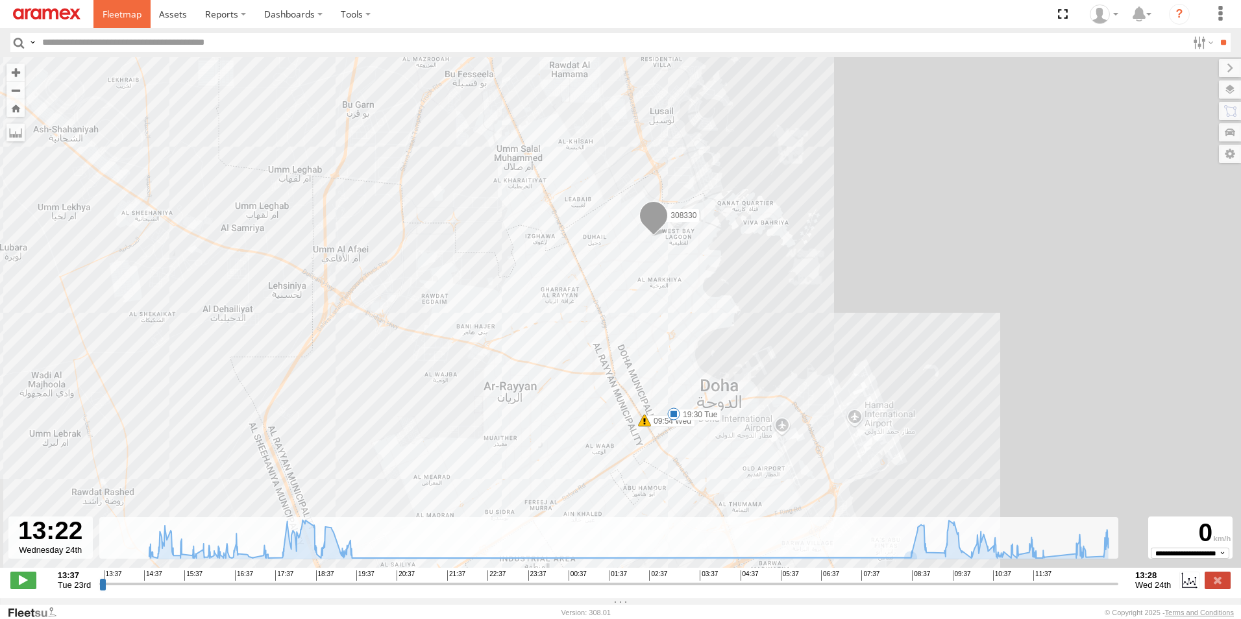
click at [123, 16] on span at bounding box center [122, 14] width 39 height 12
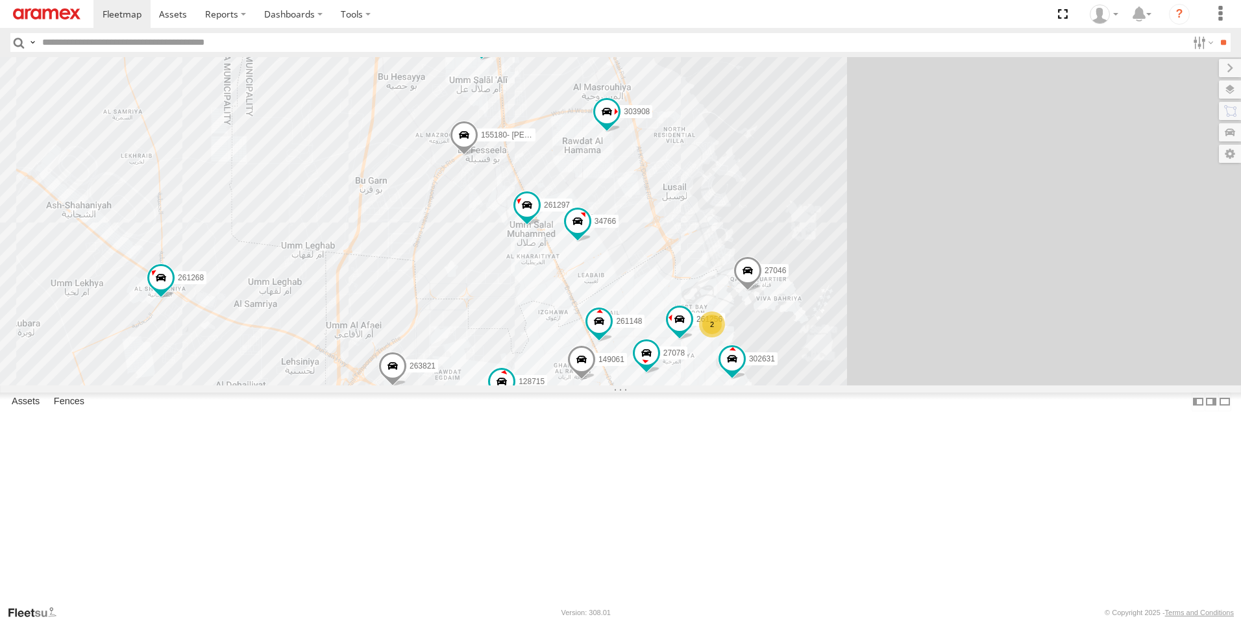
drag, startPoint x: 762, startPoint y: 265, endPoint x: 719, endPoint y: 230, distance: 56.2
click at [719, 230] on div "261268 263821 34552 303967 304072 302410 27141 303908 128715 2 261256 261297 2 …" at bounding box center [620, 221] width 1241 height 328
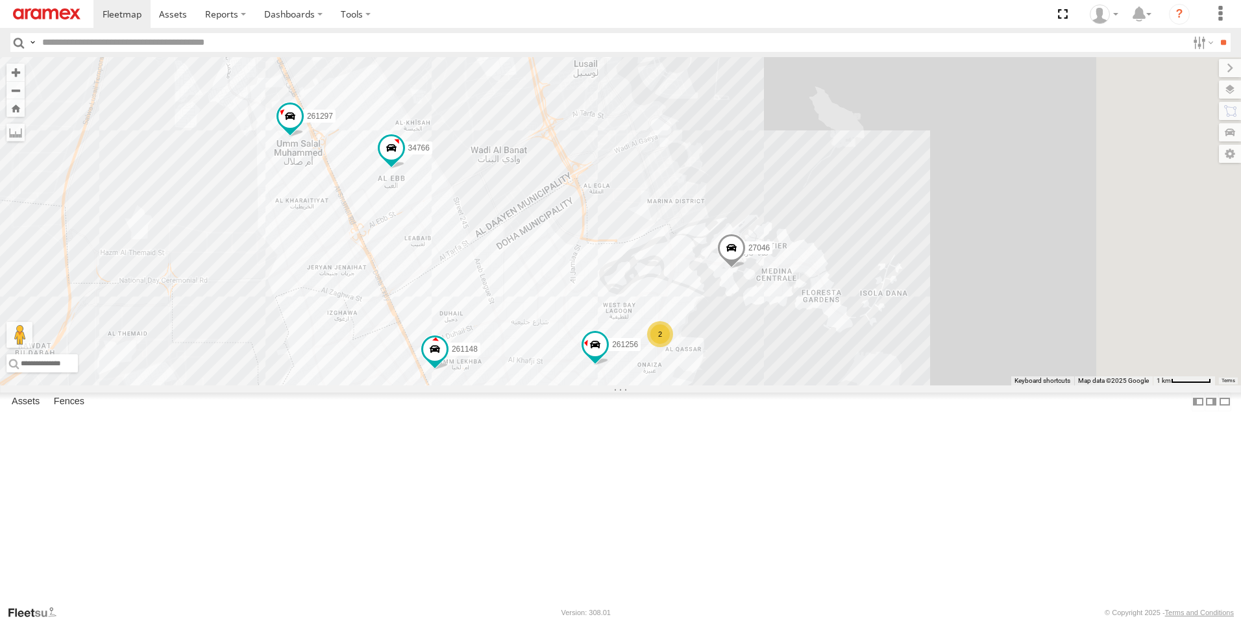
drag, startPoint x: 855, startPoint y: 331, endPoint x: 691, endPoint y: 174, distance: 227.2
click at [691, 174] on div "261268 263821 34552 303967 304072 302410 27141 303908 128715 261256 261297 2704…" at bounding box center [620, 221] width 1241 height 328
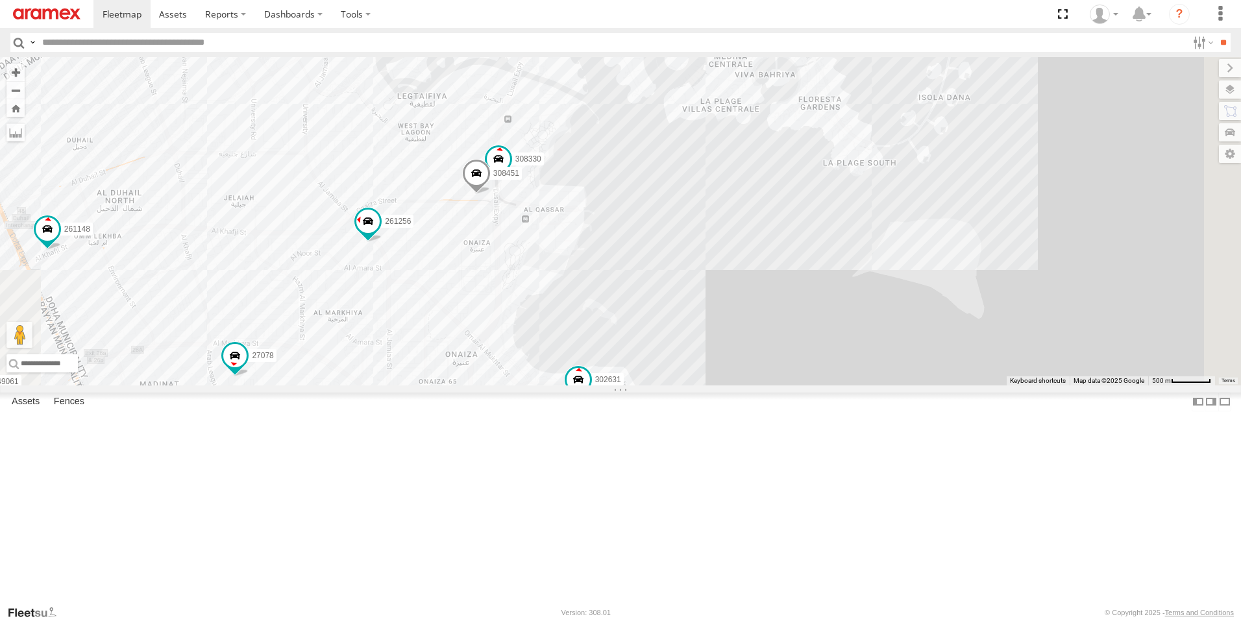
drag, startPoint x: 777, startPoint y: 385, endPoint x: 600, endPoint y: 54, distance: 375.3
click at [600, 54] on body at bounding box center [620, 309] width 1241 height 619
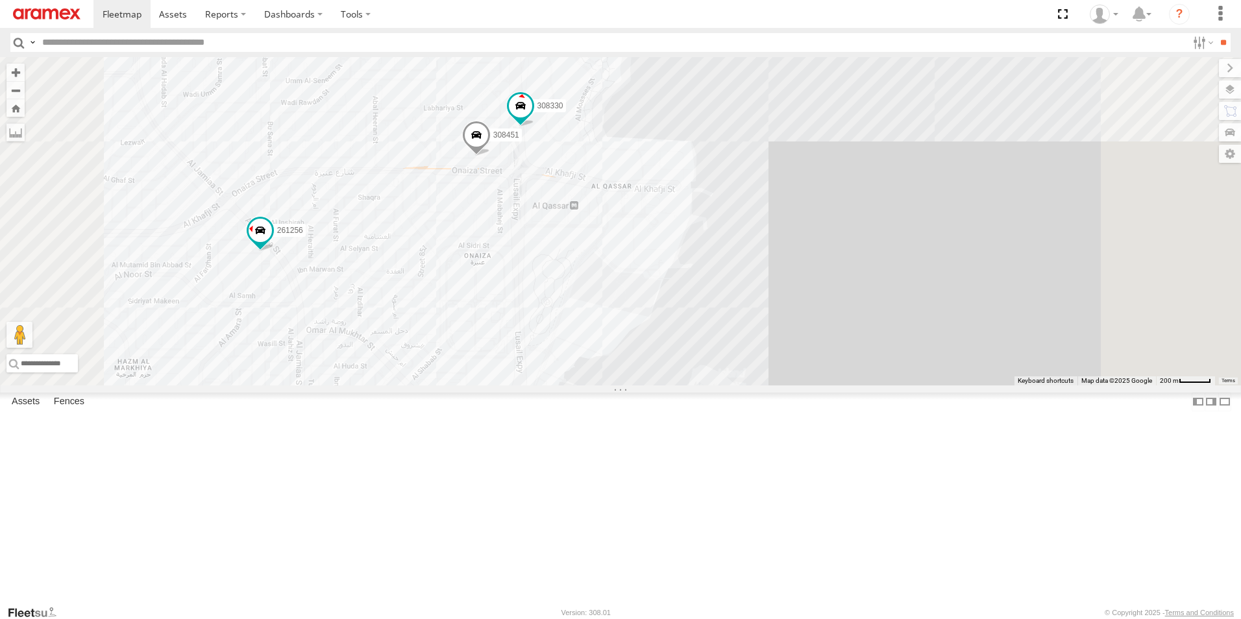
click at [491, 156] on span at bounding box center [476, 138] width 29 height 35
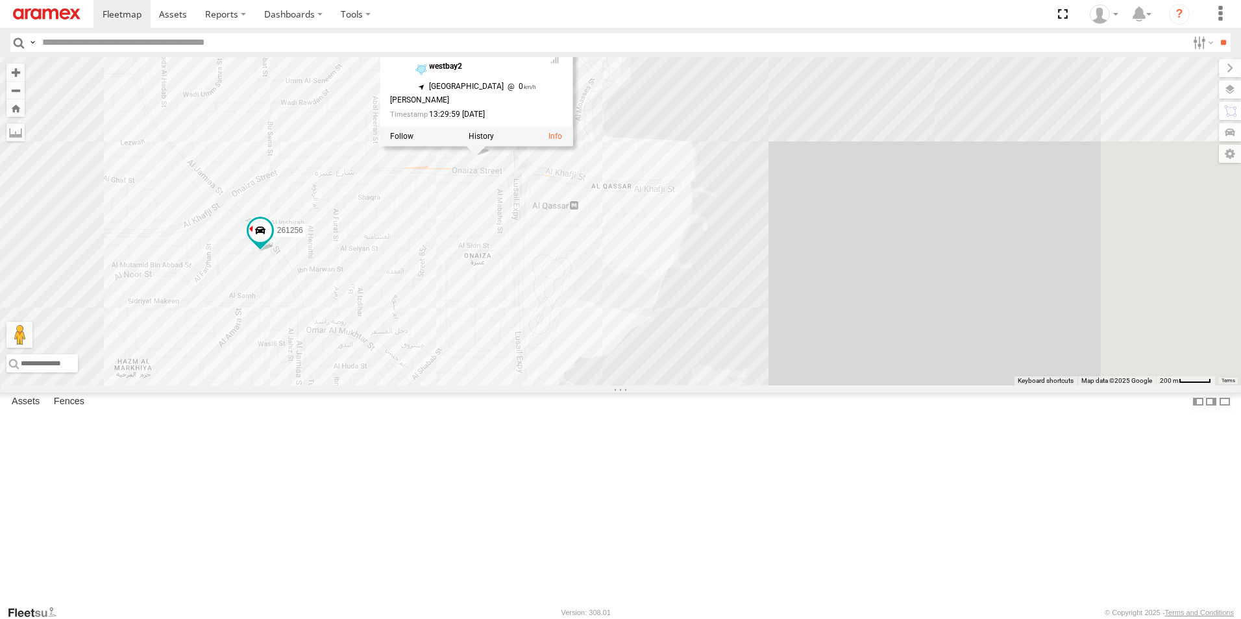
click at [811, 214] on div "261268 263821 34552 303967 304072 302410 27141 303908 128715 261256 261297 2704…" at bounding box center [620, 221] width 1241 height 328
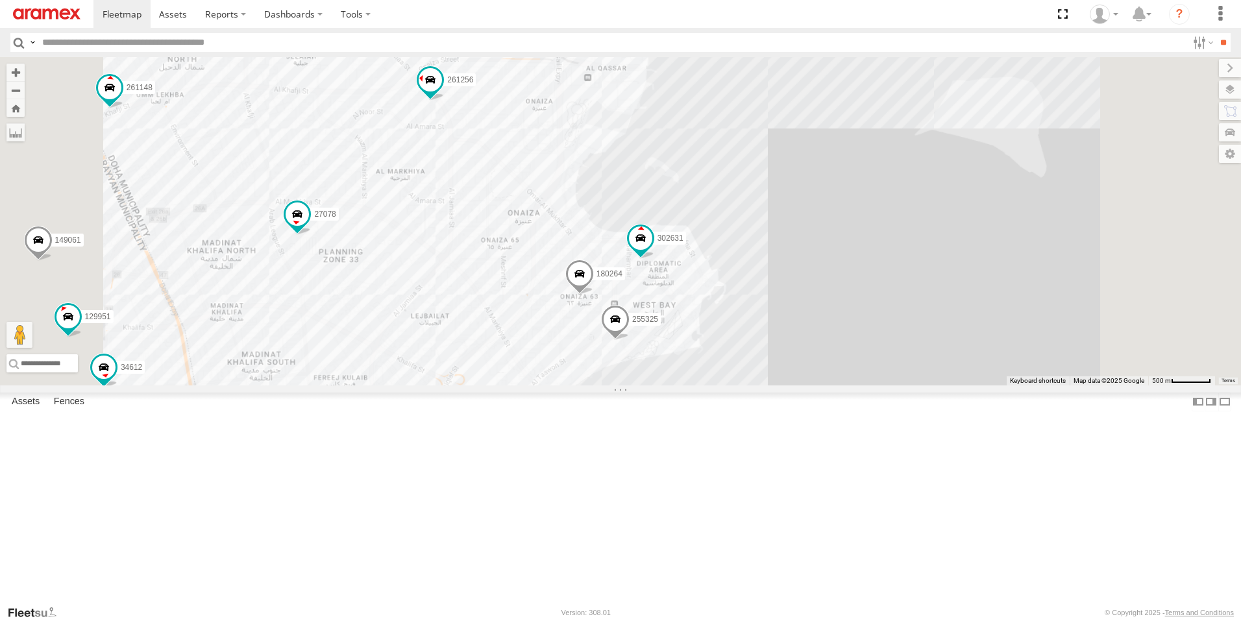
drag, startPoint x: 652, startPoint y: 378, endPoint x: 676, endPoint y: 225, distance: 155.6
click at [676, 225] on div "261268 263821 34552 303967 304072 302410 27141 303908 128715 261256 261297 2704…" at bounding box center [620, 221] width 1241 height 328
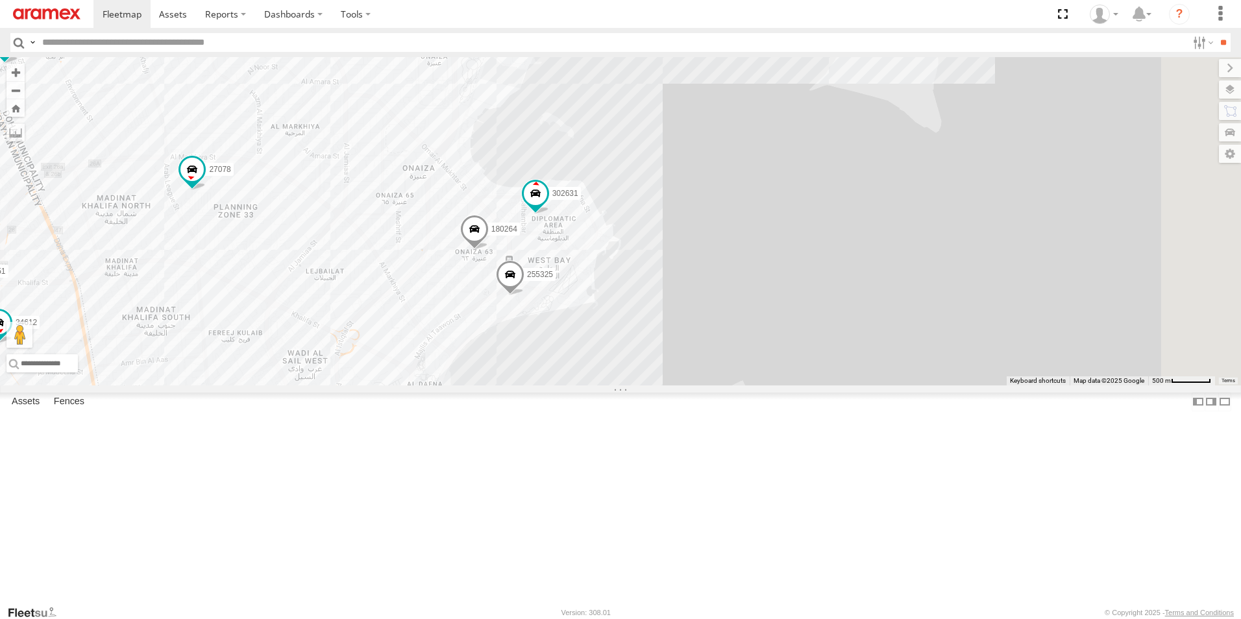
drag, startPoint x: 689, startPoint y: 302, endPoint x: 584, endPoint y: 263, distance: 112.3
click at [584, 263] on div "261268 263821 34552 303967 304072 302410 27141 303908 128715 261256 261297 2704…" at bounding box center [620, 221] width 1241 height 328
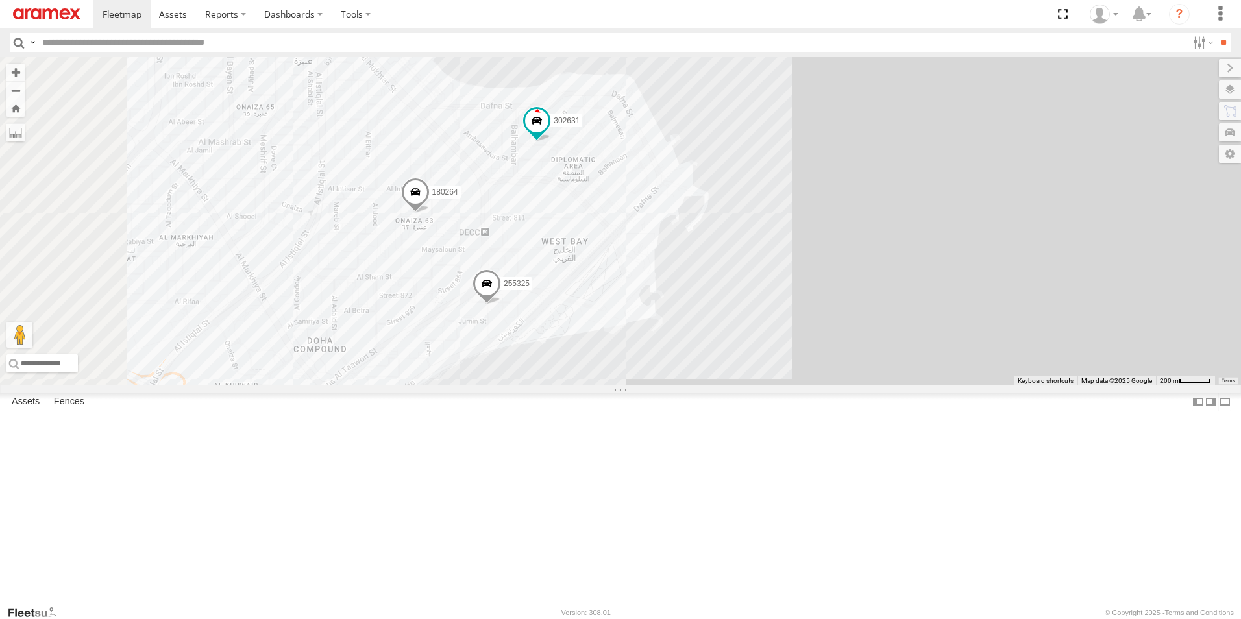
drag, startPoint x: 694, startPoint y: 339, endPoint x: 758, endPoint y: 262, distance: 100.4
click at [758, 262] on div "261268 263821 34552 303967 304072 302410 27141 303908 128715 261256 261297 2704…" at bounding box center [620, 221] width 1241 height 328
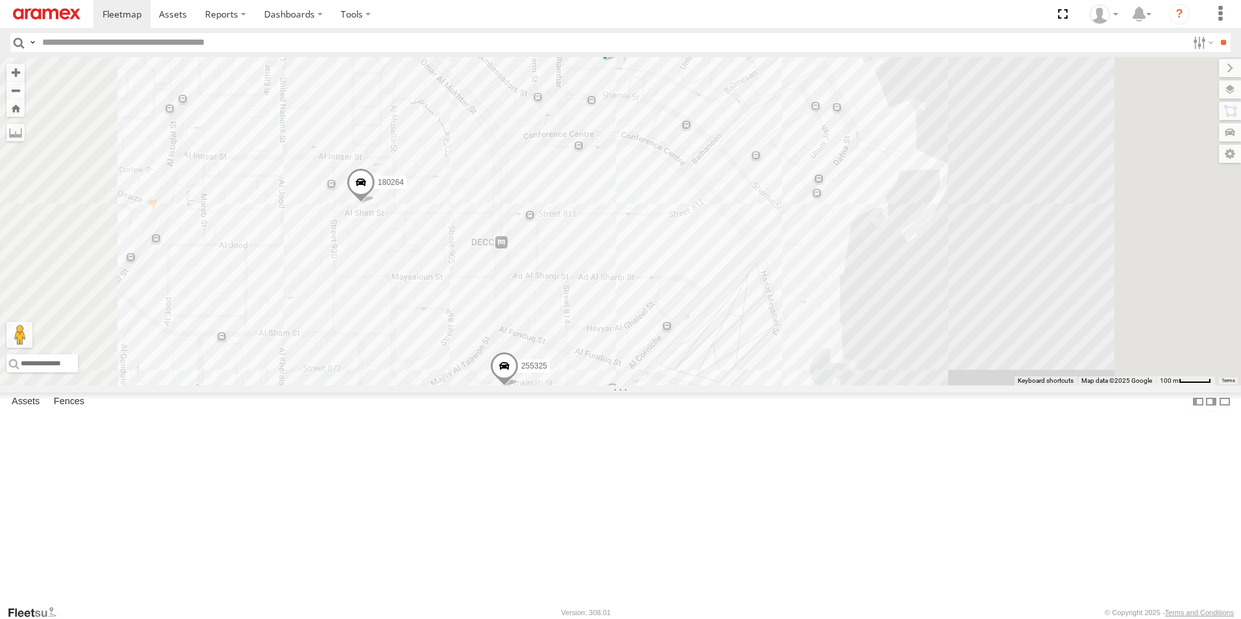
click at [518, 387] on span at bounding box center [504, 369] width 29 height 35
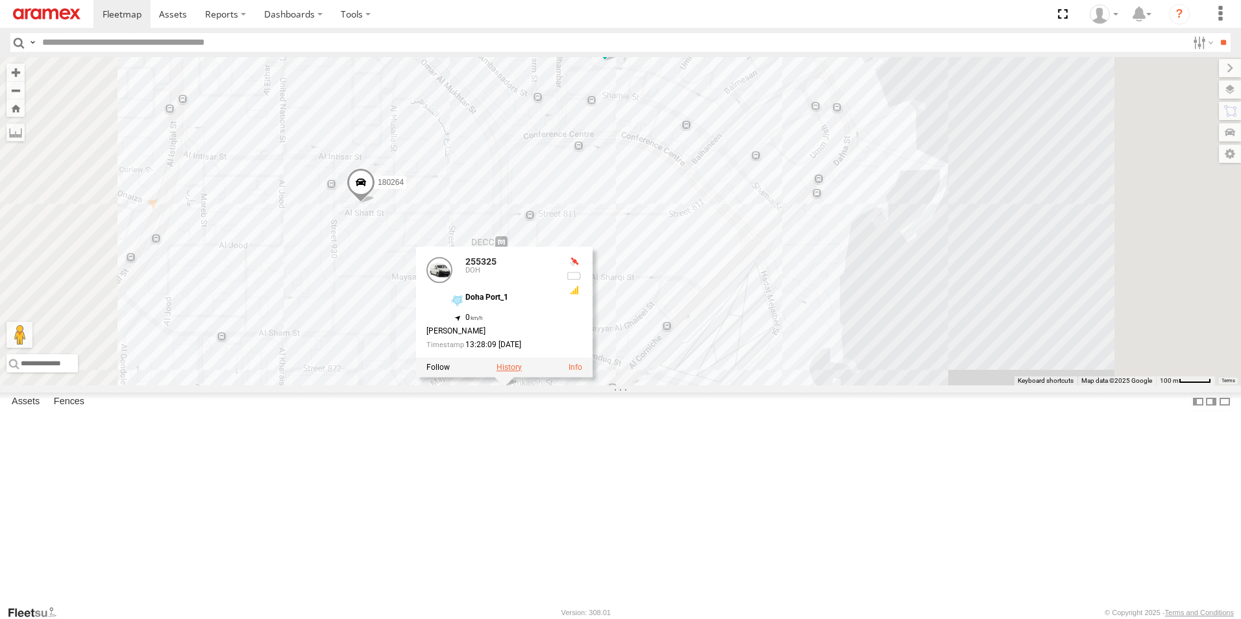
click at [522, 372] on label at bounding box center [508, 367] width 25 height 9
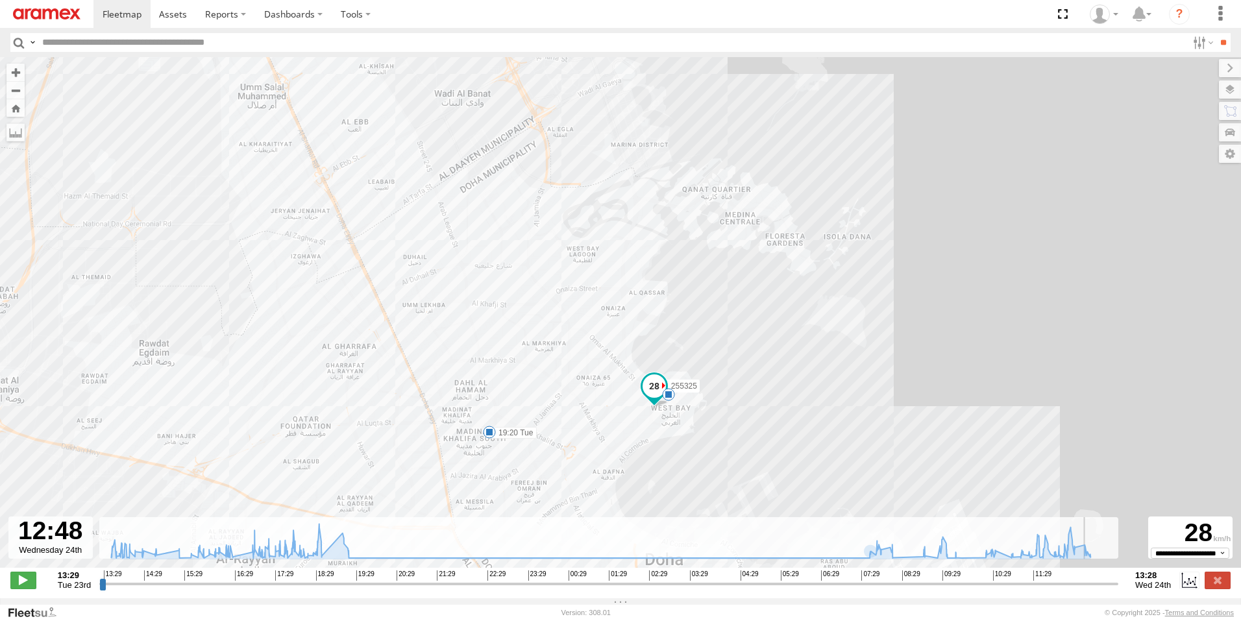
click at [1086, 590] on input "range" at bounding box center [608, 583] width 1019 height 12
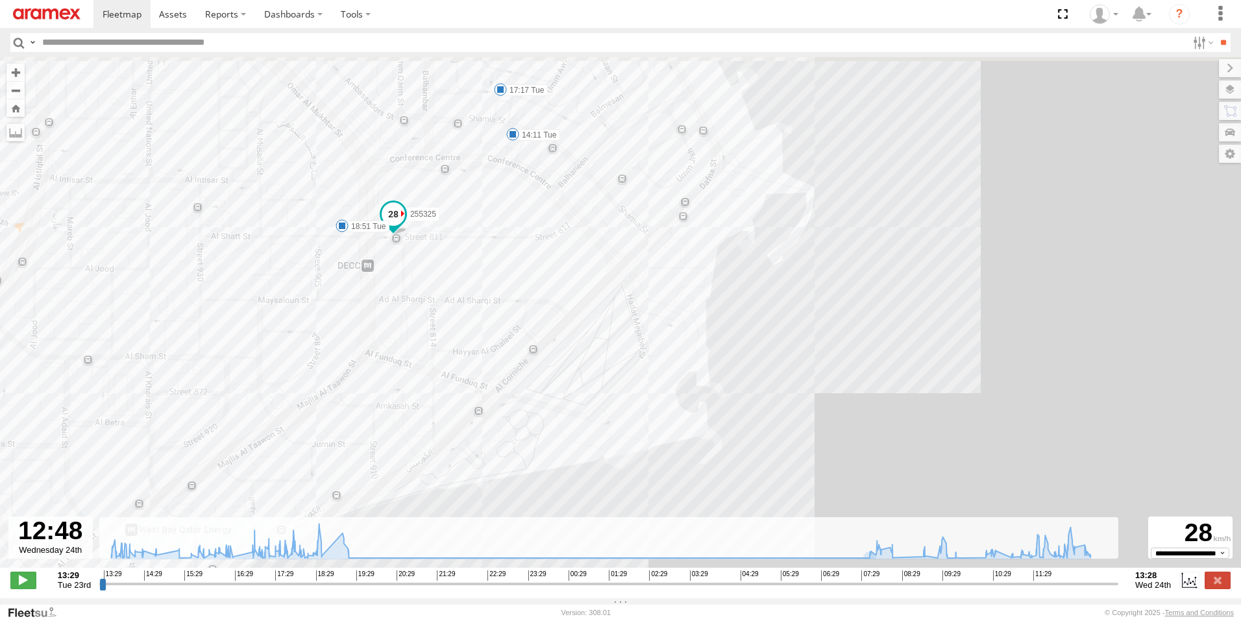
drag, startPoint x: 408, startPoint y: 259, endPoint x: 555, endPoint y: 452, distance: 242.5
click at [556, 457] on div "255325 19:20 Tue 14:11 Tue 17:17 Tue 17:25 Tue 17:51 Tue 18:51 Tue" at bounding box center [620, 319] width 1241 height 524
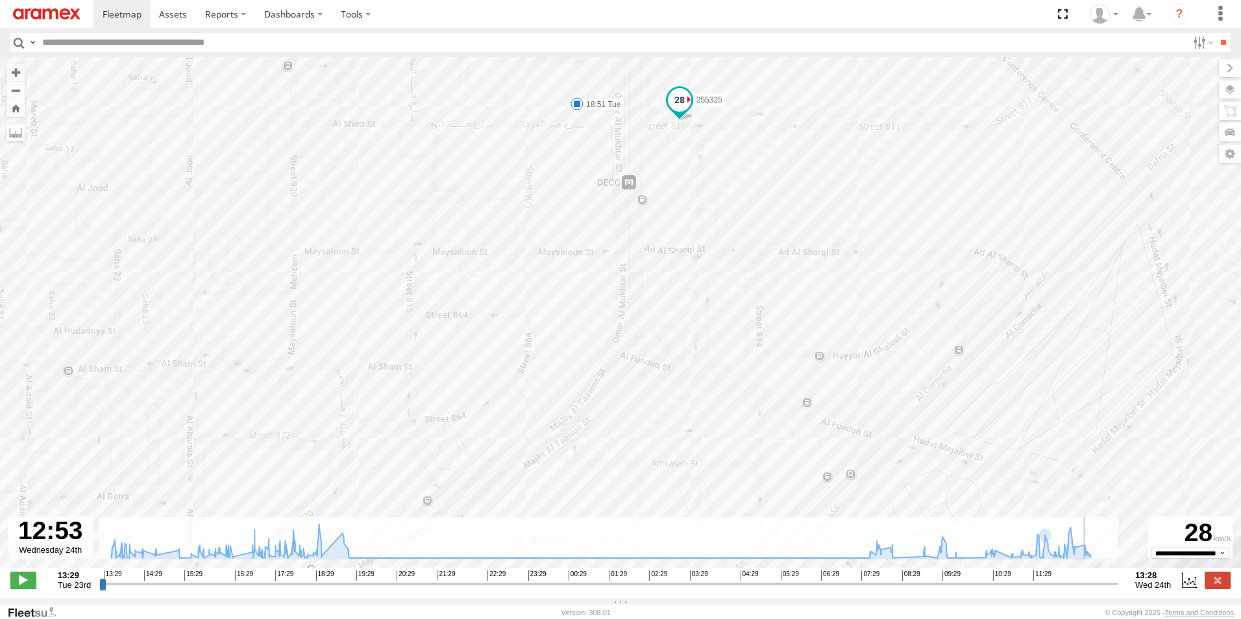
drag, startPoint x: 1084, startPoint y: 593, endPoint x: 1091, endPoint y: 598, distance: 8.3
click at [1090, 590] on input "range" at bounding box center [608, 583] width 1019 height 12
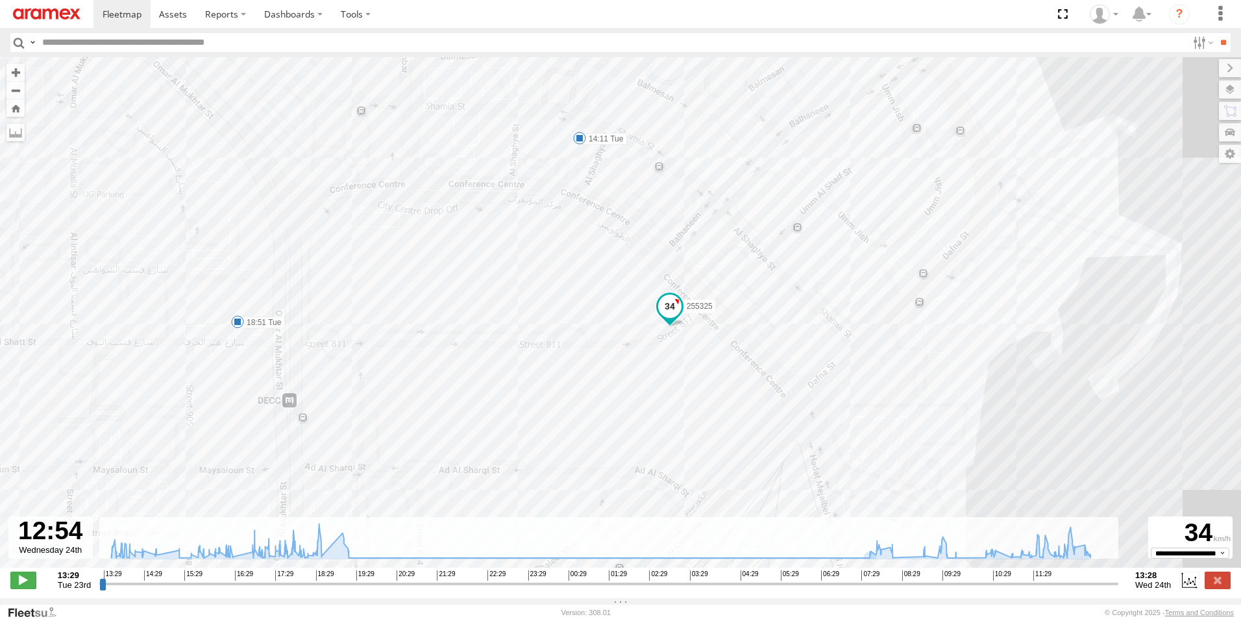
drag, startPoint x: 723, startPoint y: 306, endPoint x: 766, endPoint y: 399, distance: 102.5
click at [766, 399] on div "255325 19:20 Tue 14:11 Tue 17:17 Tue 17:25 Tue 17:51 Tue 18:51 Tue" at bounding box center [620, 319] width 1241 height 524
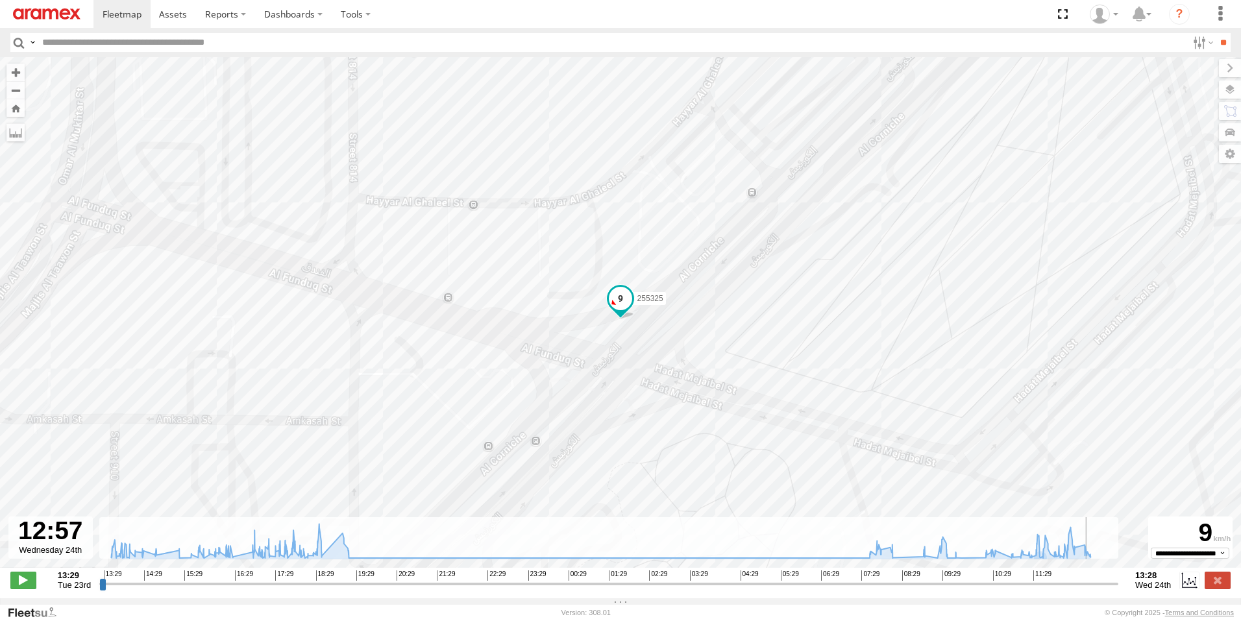
click at [1092, 590] on input "range" at bounding box center [608, 583] width 1019 height 12
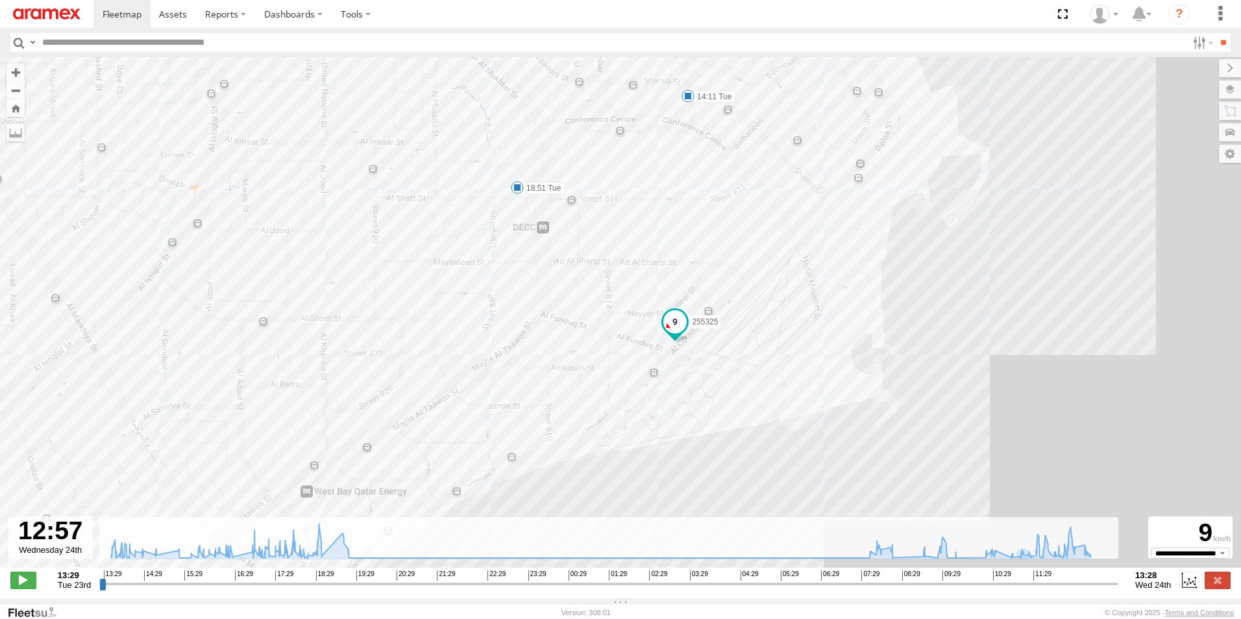
drag, startPoint x: 662, startPoint y: 275, endPoint x: 678, endPoint y: 365, distance: 90.9
click at [678, 365] on div "255325 19:20 Tue 14:11 Tue 17:17 Tue 17:25 Tue 17:51 Tue 18:51 Tue" at bounding box center [620, 319] width 1241 height 524
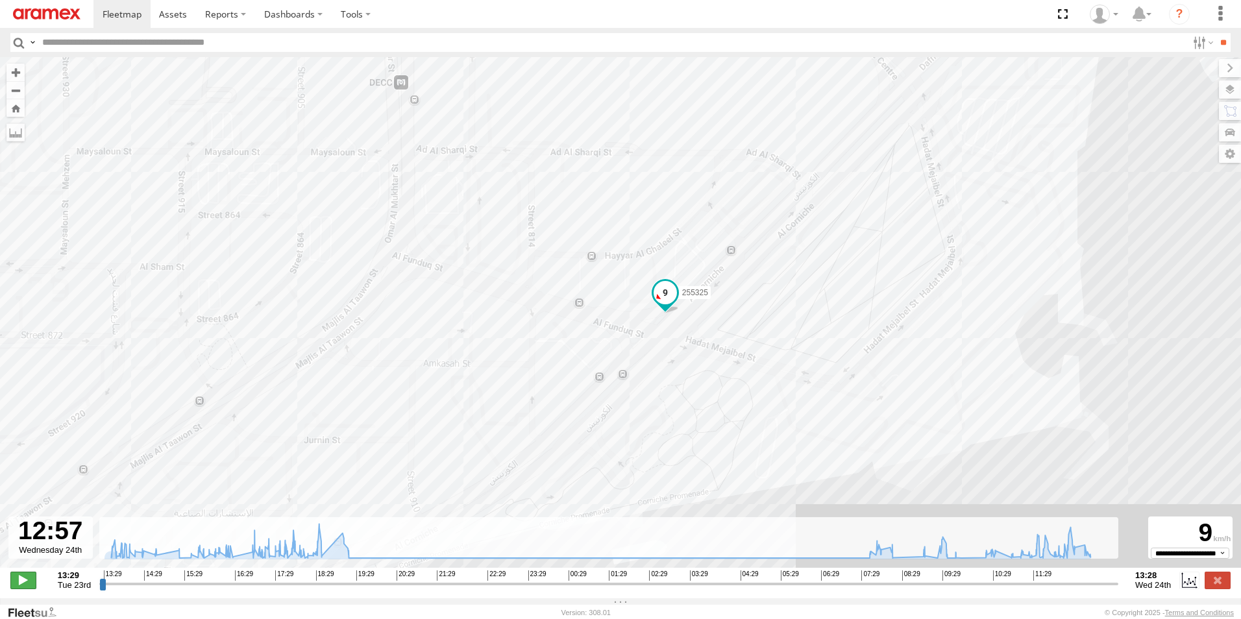
click at [20, 582] on span at bounding box center [23, 580] width 26 height 17
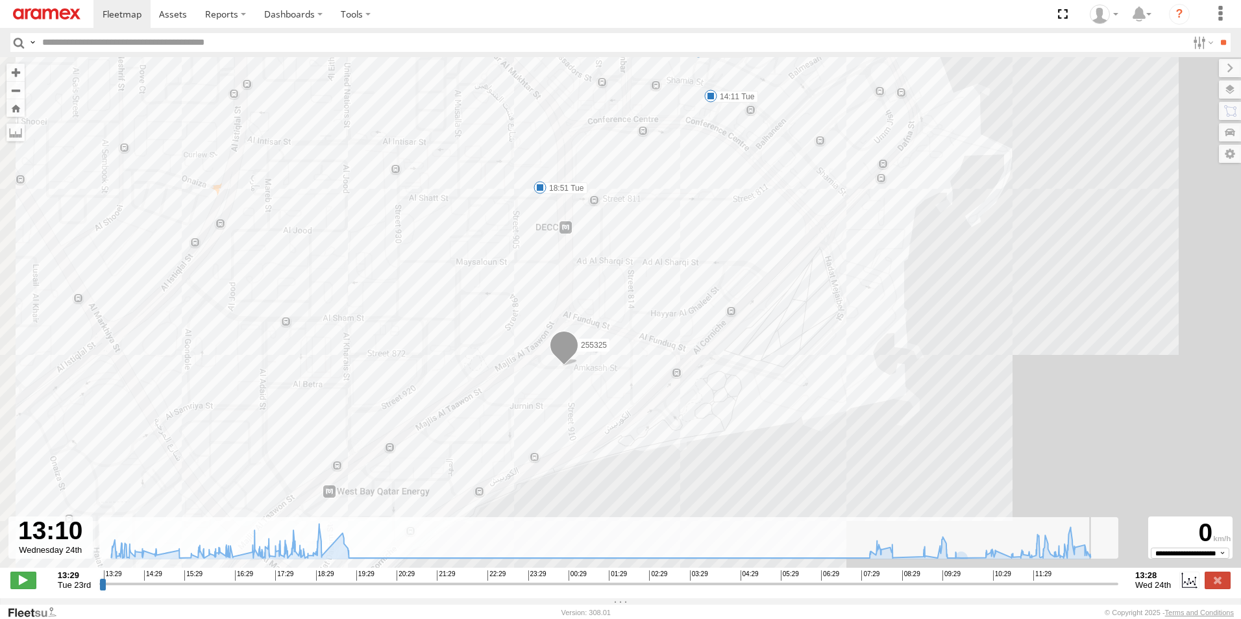
drag, startPoint x: 439, startPoint y: 372, endPoint x: 622, endPoint y: 384, distance: 183.4
click at [622, 384] on div "255325 19:20 Tue 14:11 Tue 17:17 Tue 17:25 Tue 17:51 Tue 18:51 Tue" at bounding box center [620, 319] width 1241 height 524
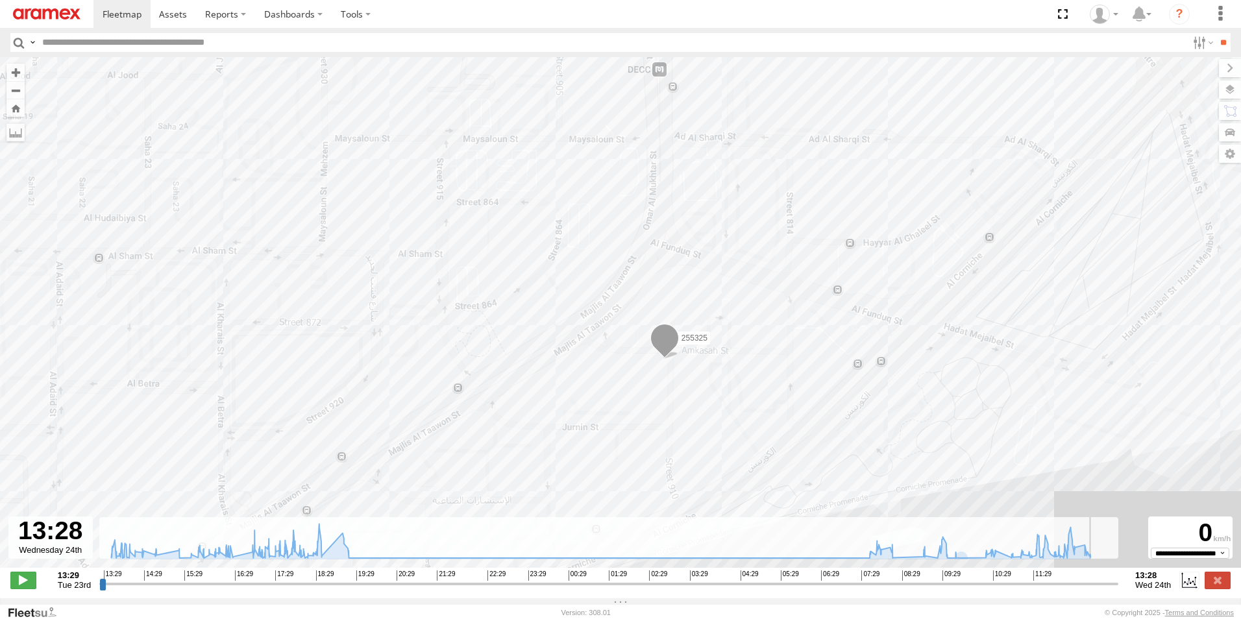
type input "**********"
